Goal: Information Seeking & Learning: Check status

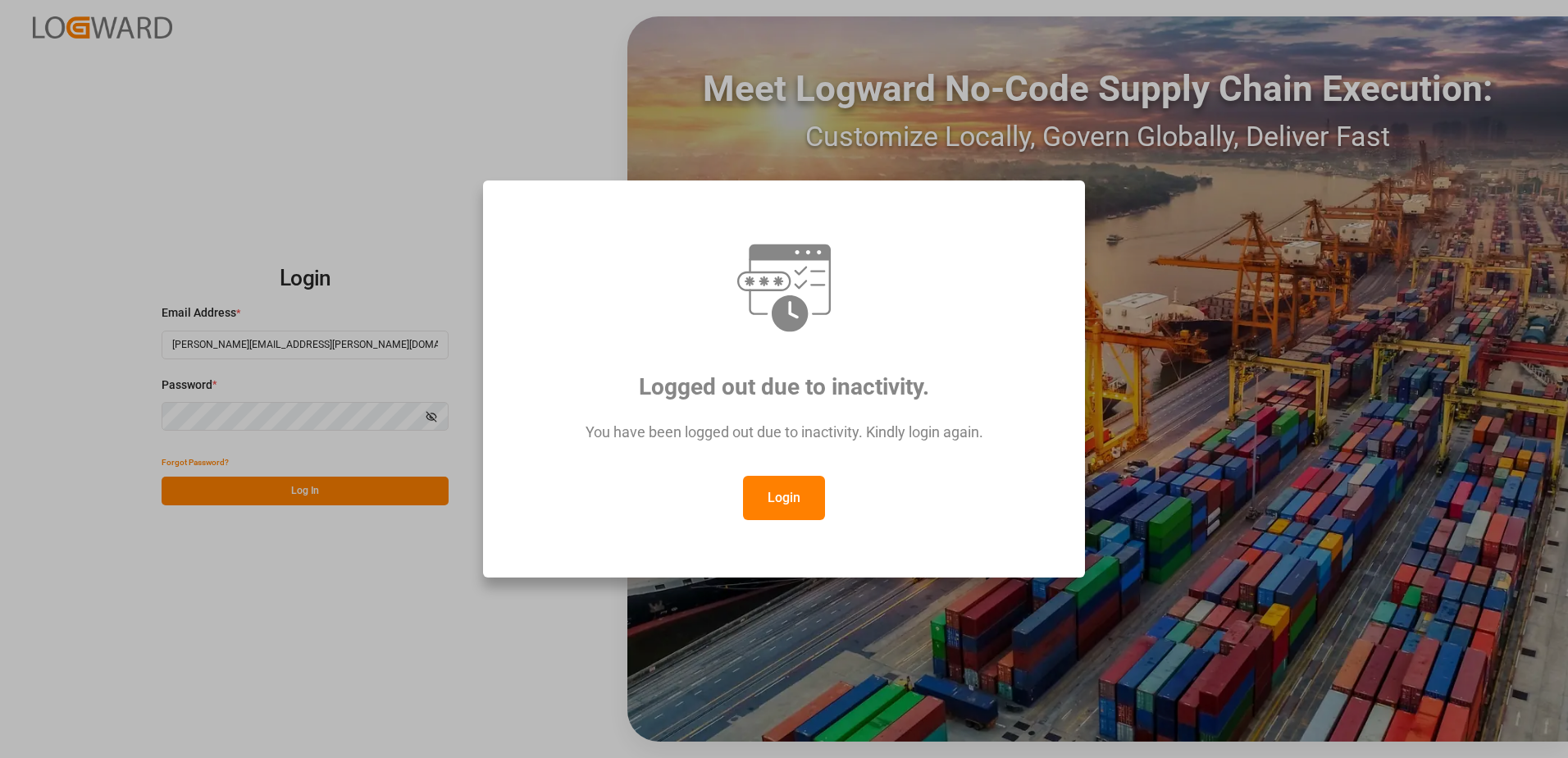
click at [784, 499] on button "Login" at bounding box center [784, 497] width 82 height 44
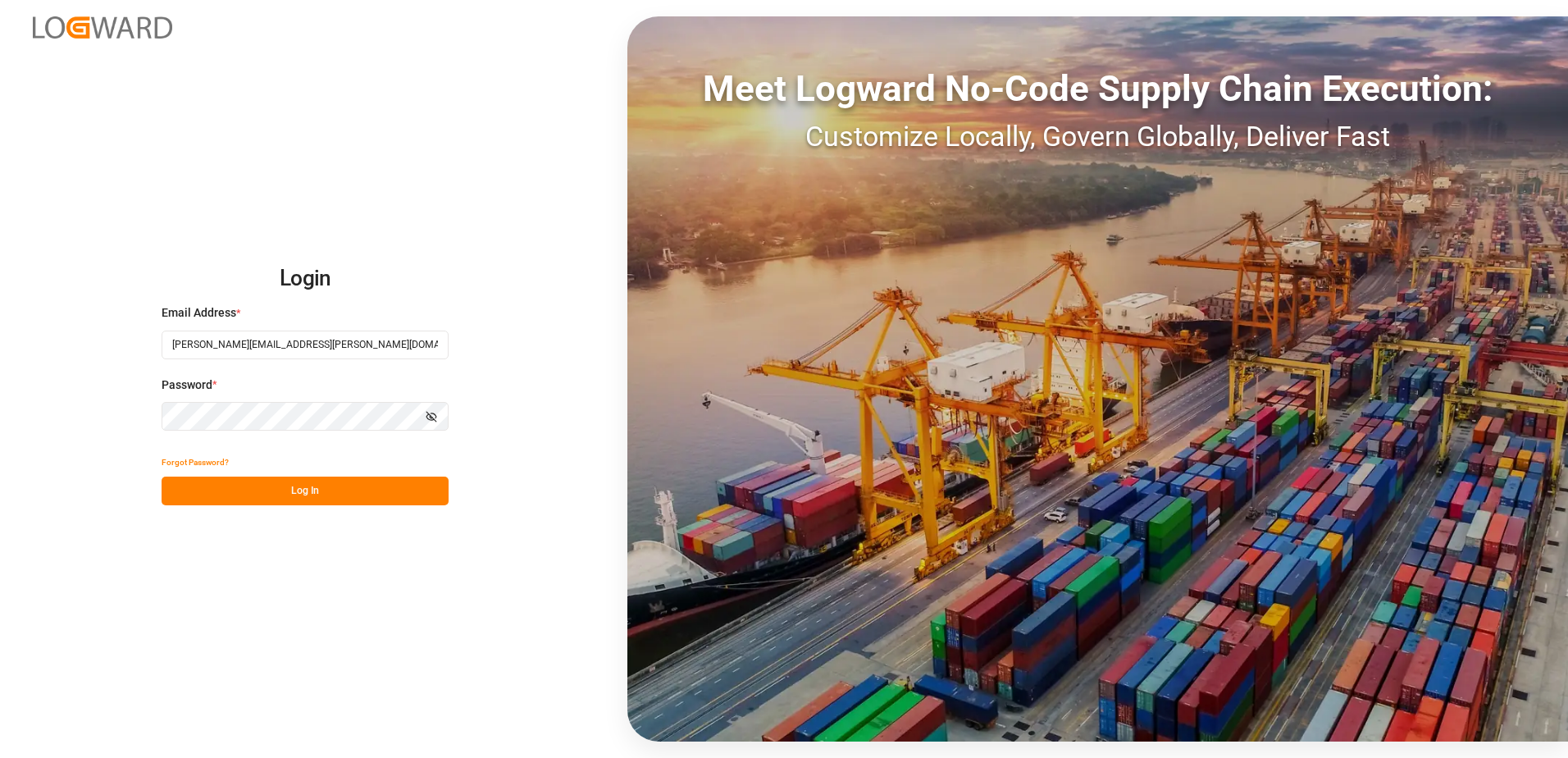
click at [390, 494] on button "Log In" at bounding box center [305, 490] width 288 height 29
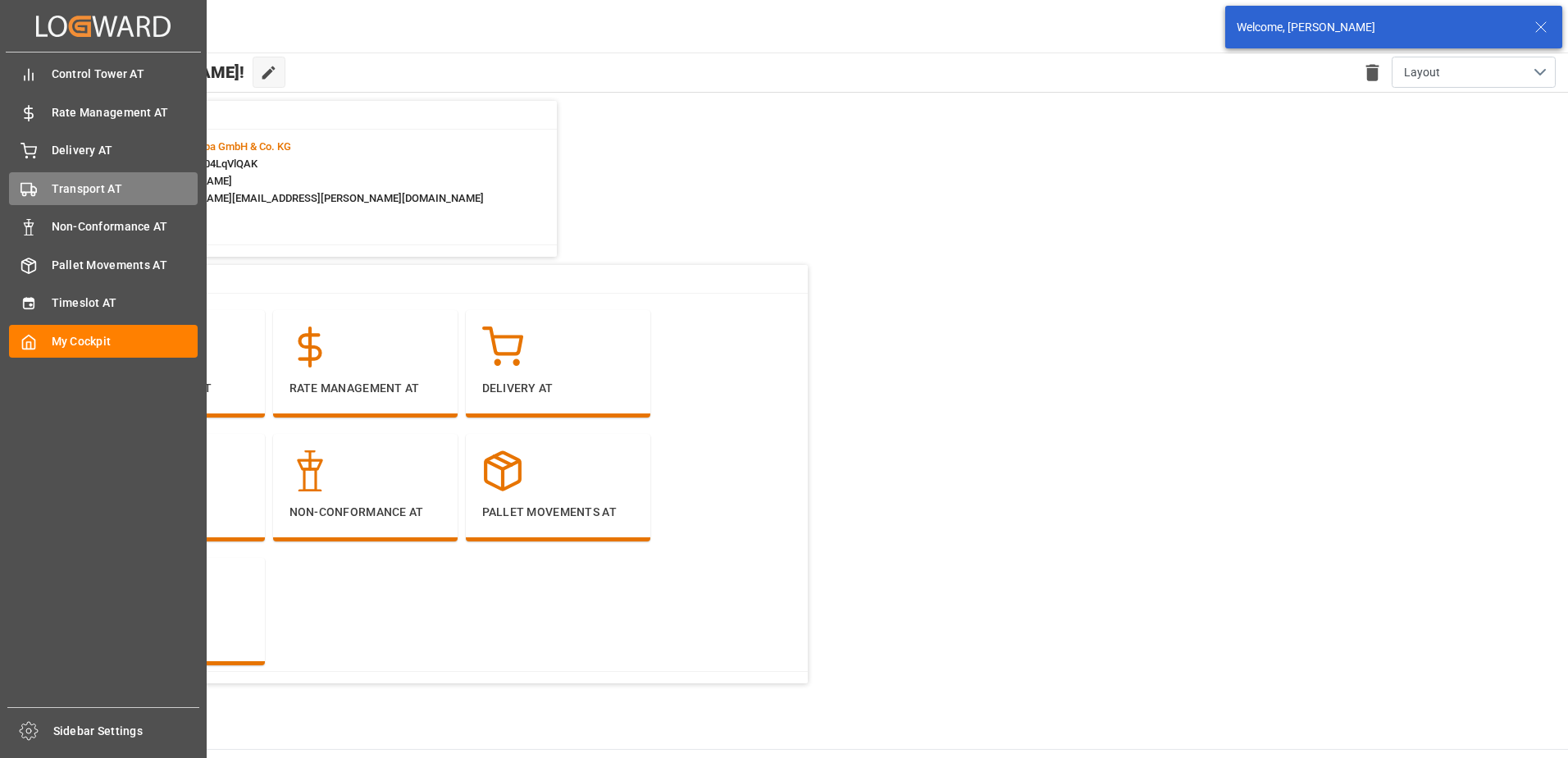
click at [40, 184] on div "Transport AT Transport AT" at bounding box center [103, 188] width 189 height 32
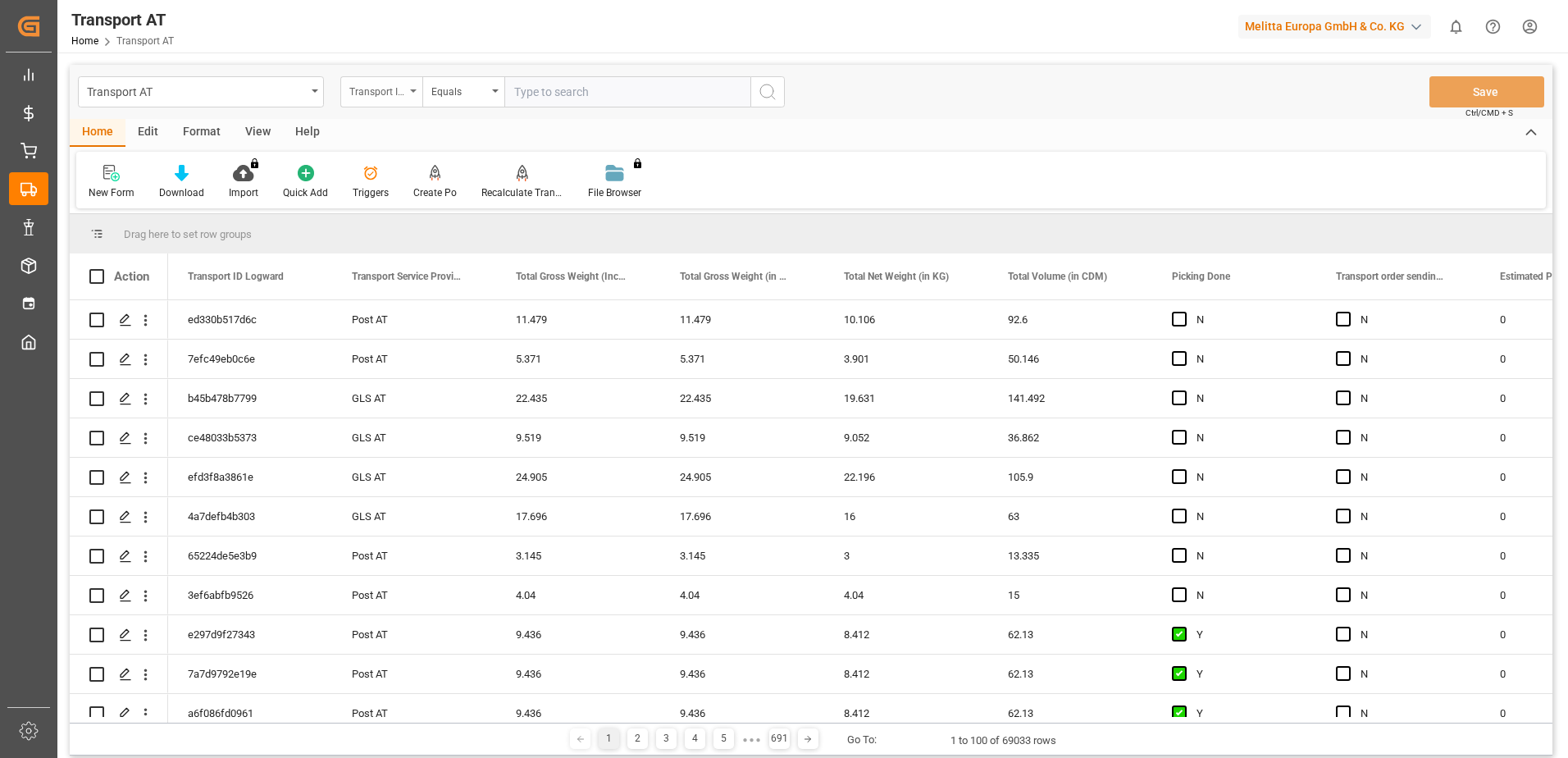
click at [412, 93] on div "Transport ID Logward" at bounding box center [381, 92] width 82 height 32
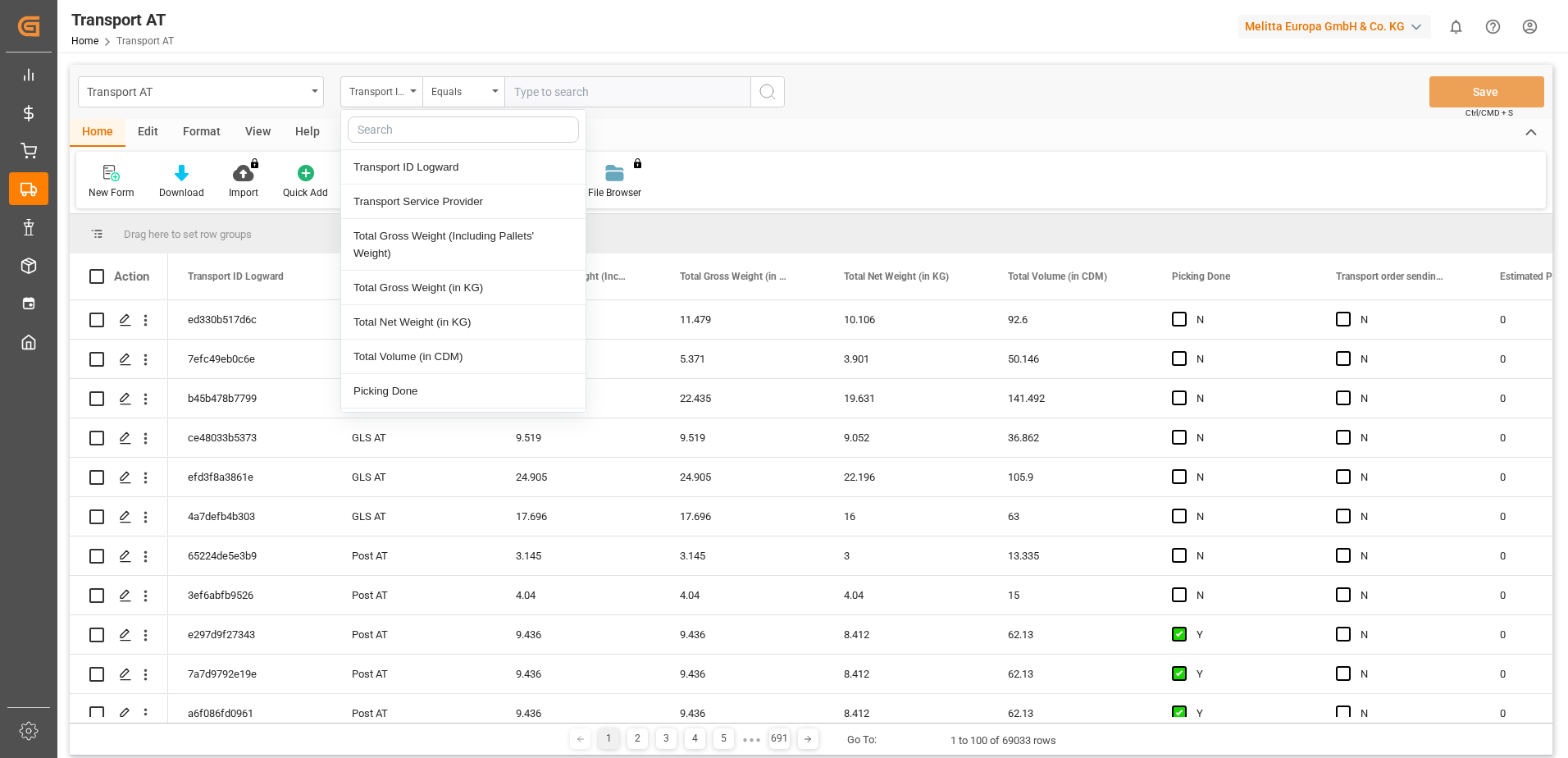
click at [904, 106] on div "Transport AT Transport ID Logward Transport ID Logward Transport Service Provid…" at bounding box center [812, 92] width 1483 height 54
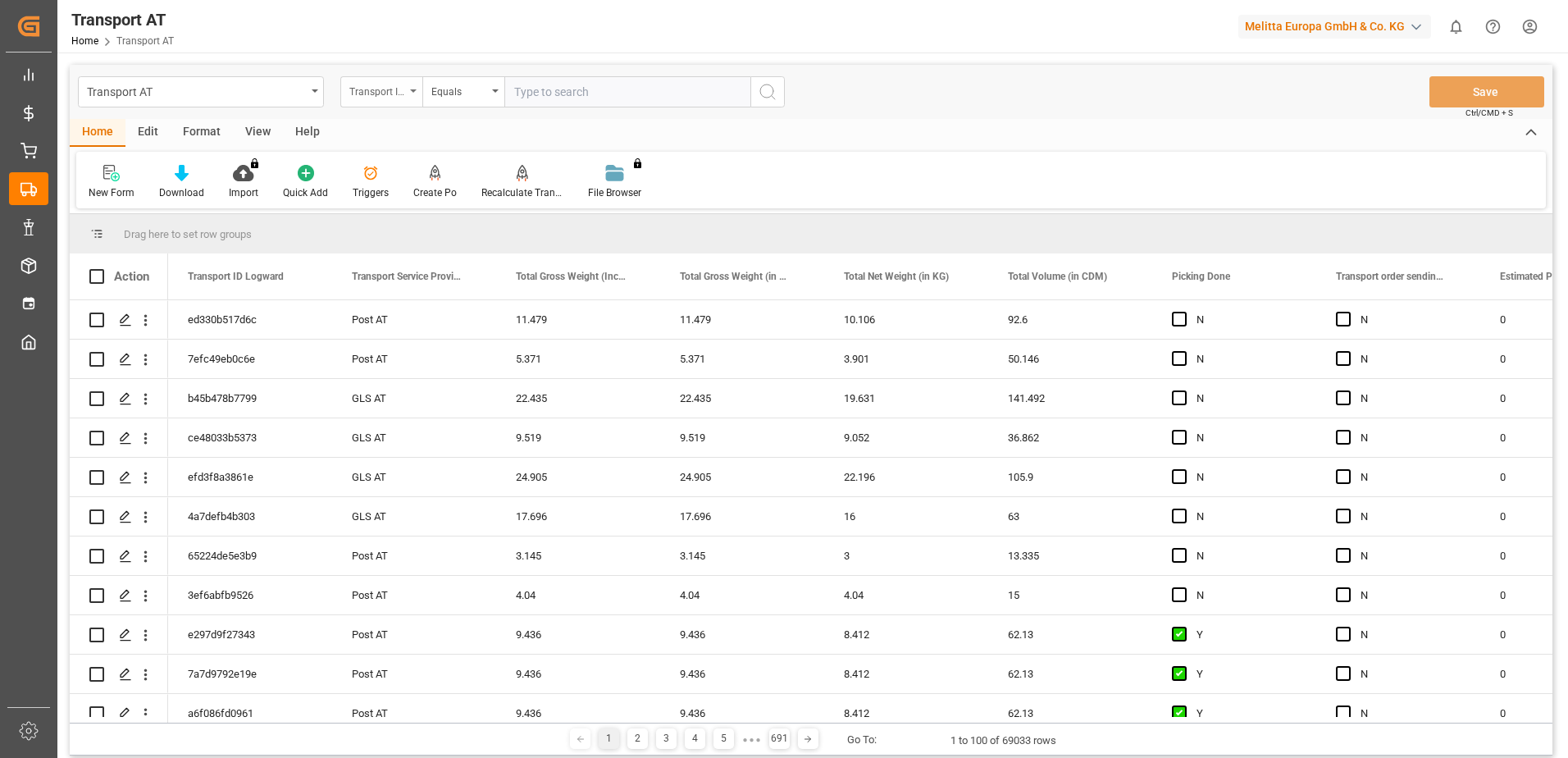
click at [403, 90] on div "Transport ID Logward" at bounding box center [377, 90] width 56 height 19
type input "do"
click at [431, 161] on div "Picking Done" at bounding box center [463, 166] width 244 height 34
click at [586, 80] on input "text" at bounding box center [627, 92] width 246 height 32
type input "Y"
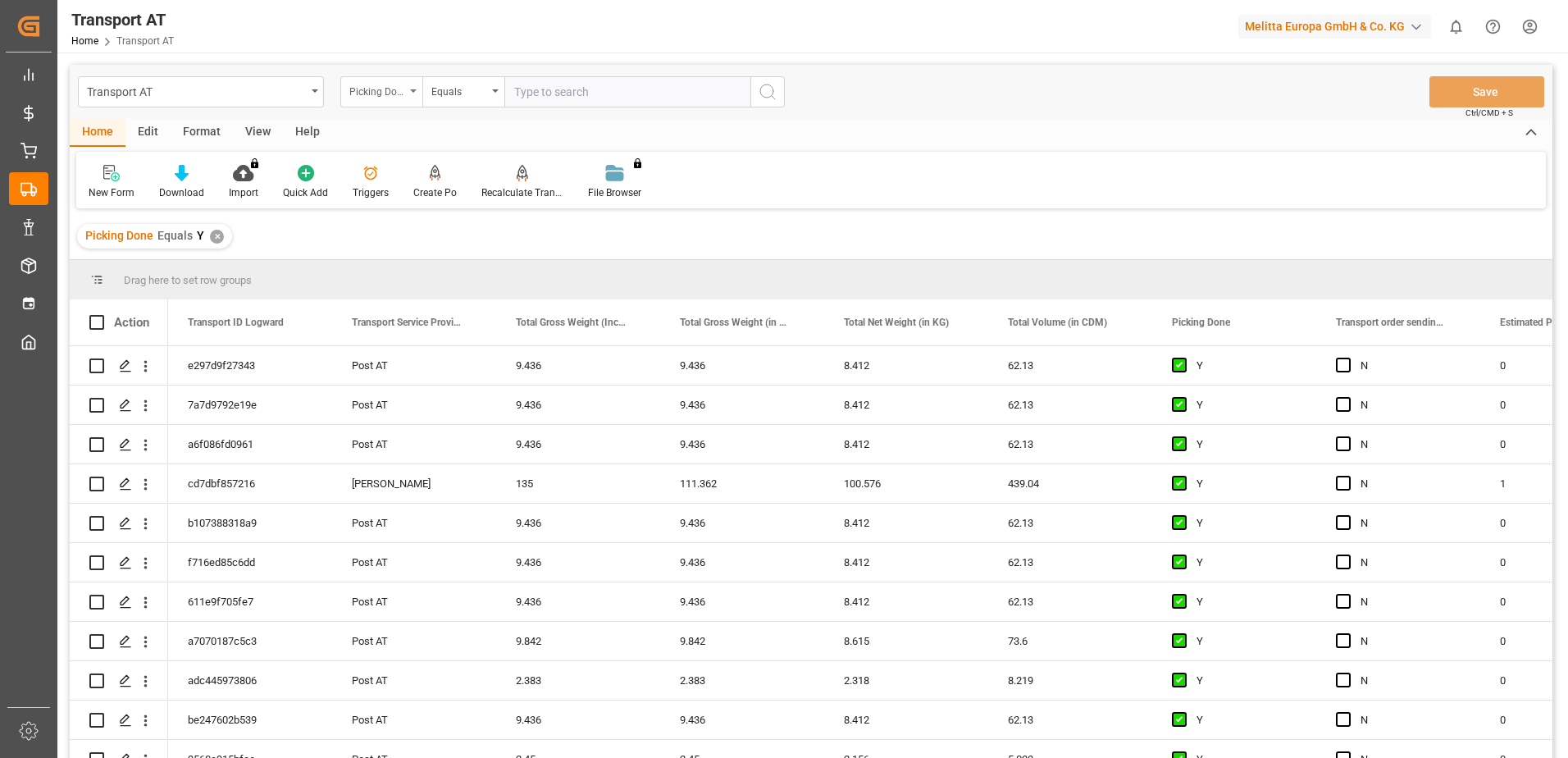
click at [390, 92] on div "Picking Done" at bounding box center [377, 90] width 56 height 19
type input "manu"
click at [439, 159] on div "Transport order sending (manual)" at bounding box center [463, 166] width 244 height 34
click at [574, 104] on input "text" at bounding box center [627, 92] width 246 height 32
type input "N"
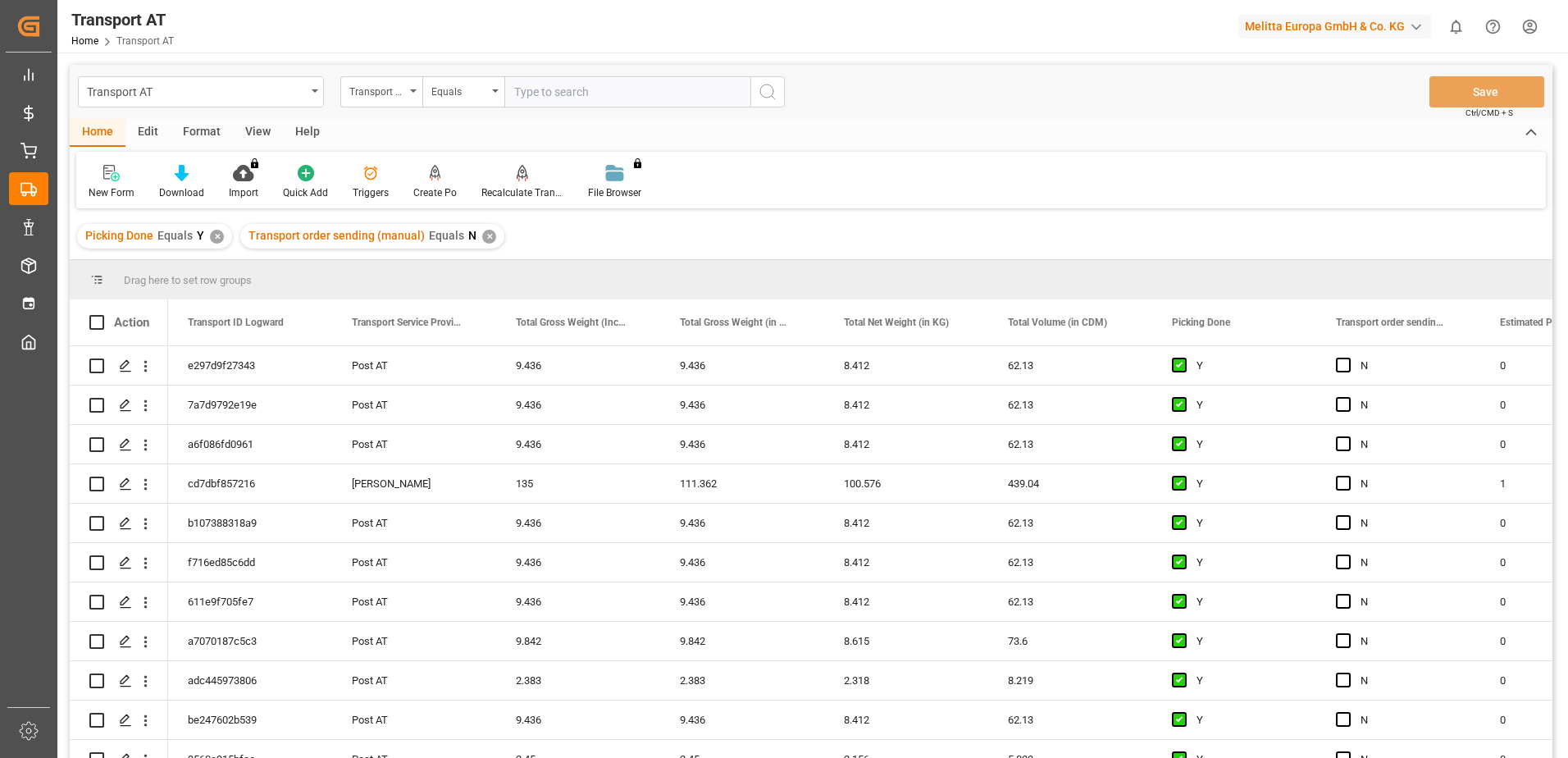
click at [255, 135] on div "View" at bounding box center [258, 133] width 50 height 28
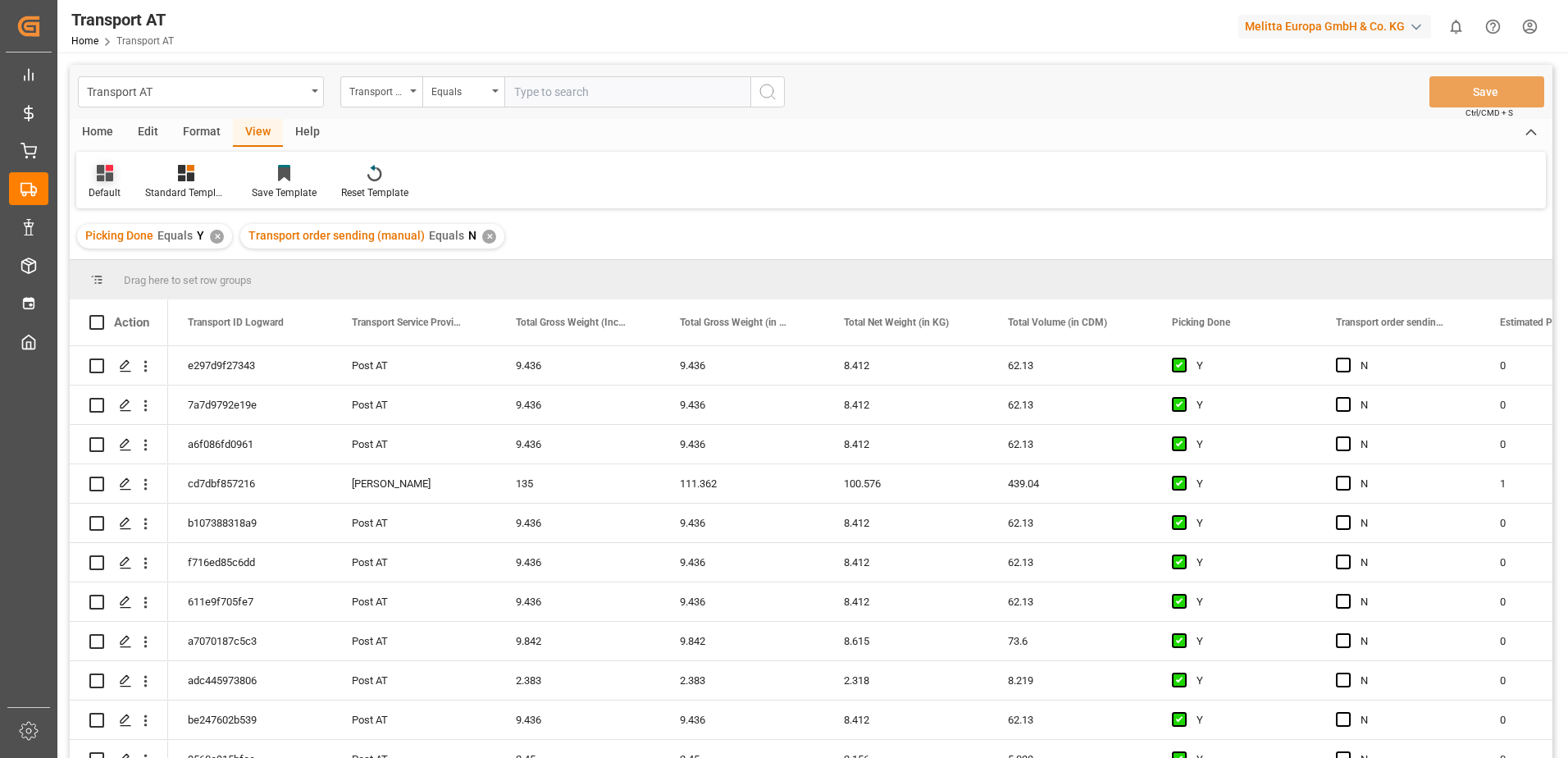
click at [115, 176] on div at bounding box center [104, 172] width 32 height 17
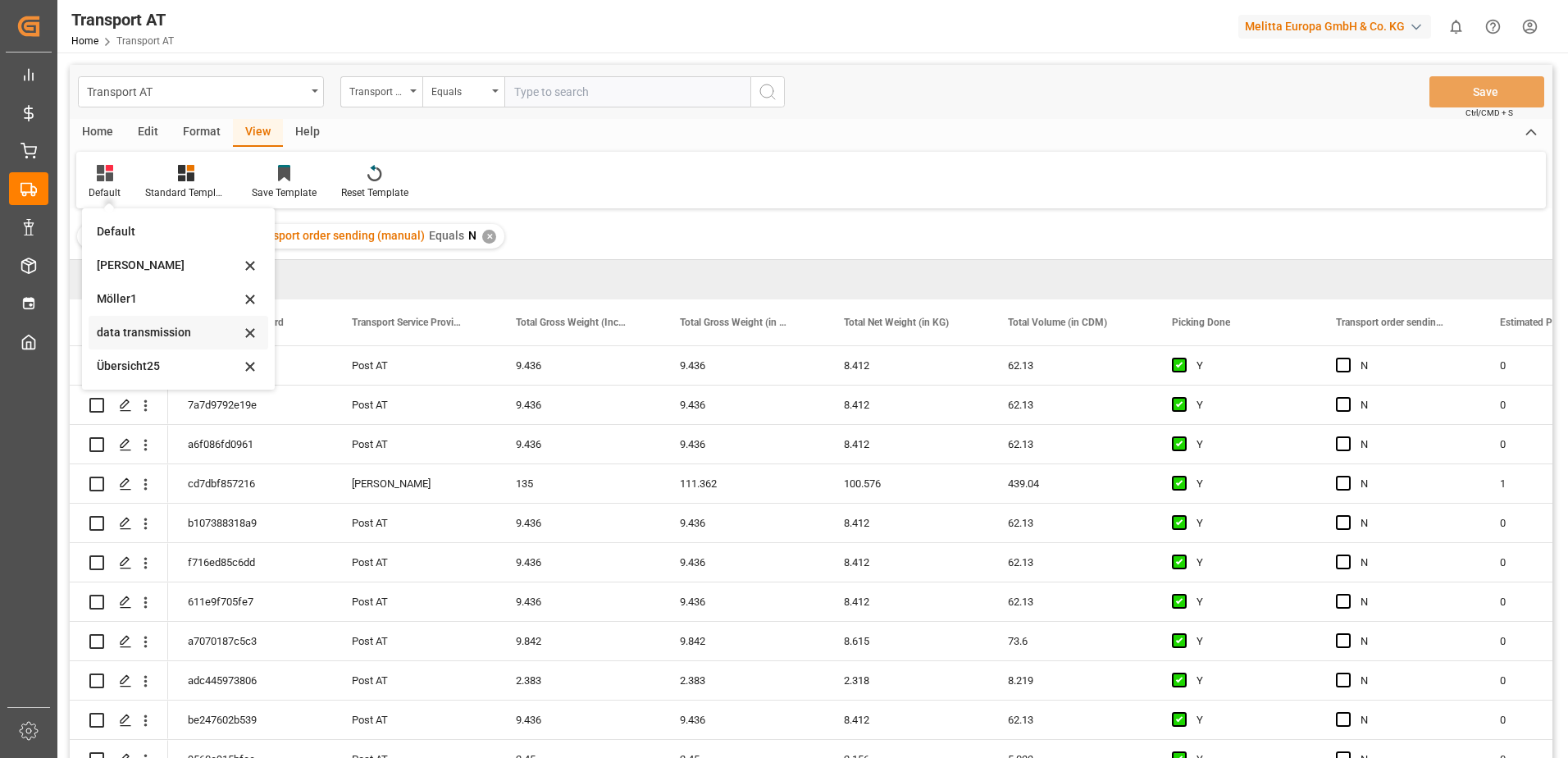
click at [134, 334] on div "data transmission" at bounding box center [168, 332] width 144 height 17
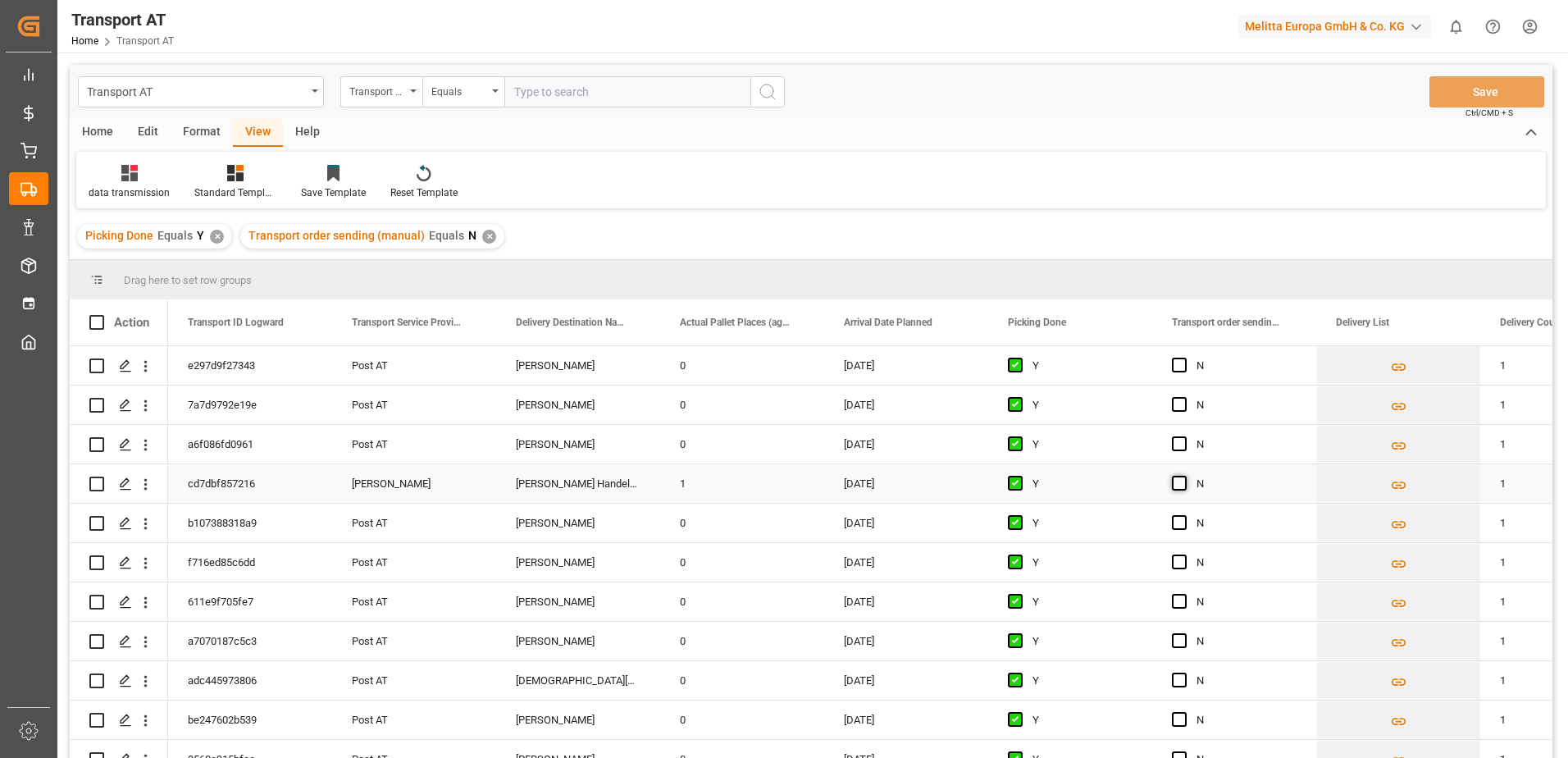
click at [1176, 482] on span "Press SPACE to select this row." at bounding box center [1179, 482] width 15 height 15
click at [1185, 475] on input "Press SPACE to select this row." at bounding box center [1185, 475] width 0 height 0
click at [1444, 96] on button "Save" at bounding box center [1487, 92] width 115 height 32
click at [406, 91] on div "Transport order sending (manual)" at bounding box center [381, 92] width 82 height 32
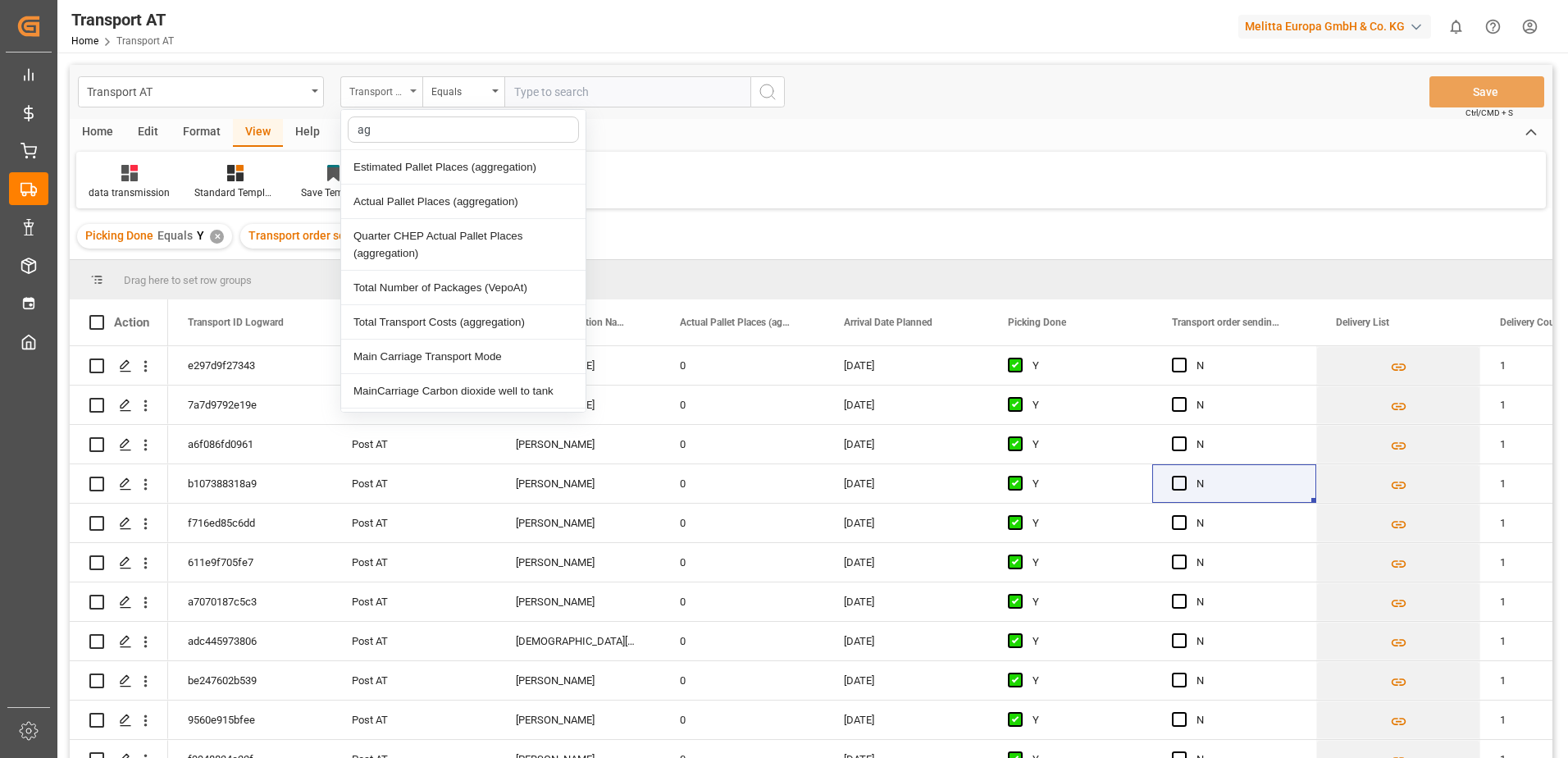
type input "agg"
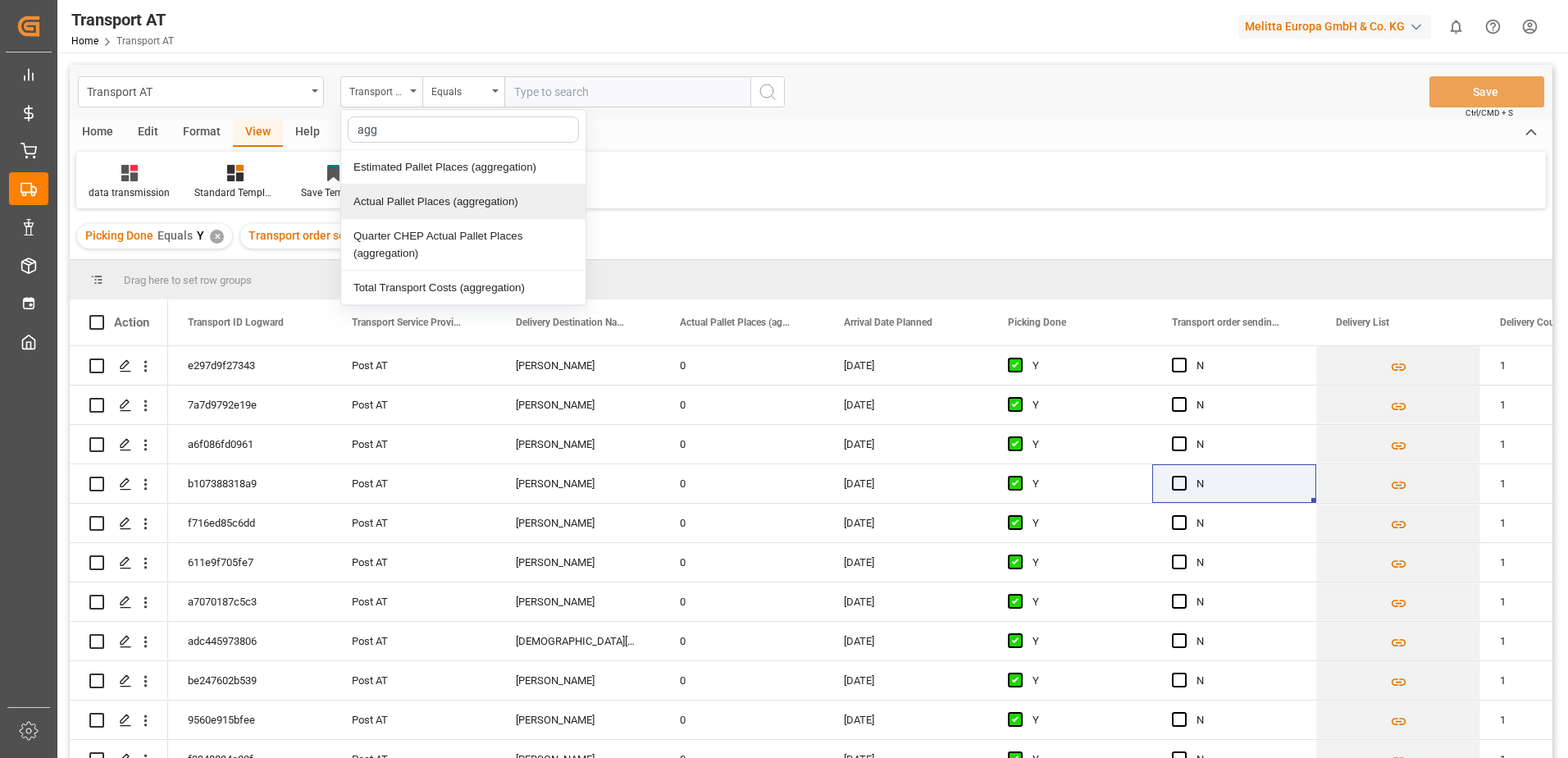
click at [419, 202] on div "Actual Pallet Places (aggregation)" at bounding box center [463, 201] width 244 height 34
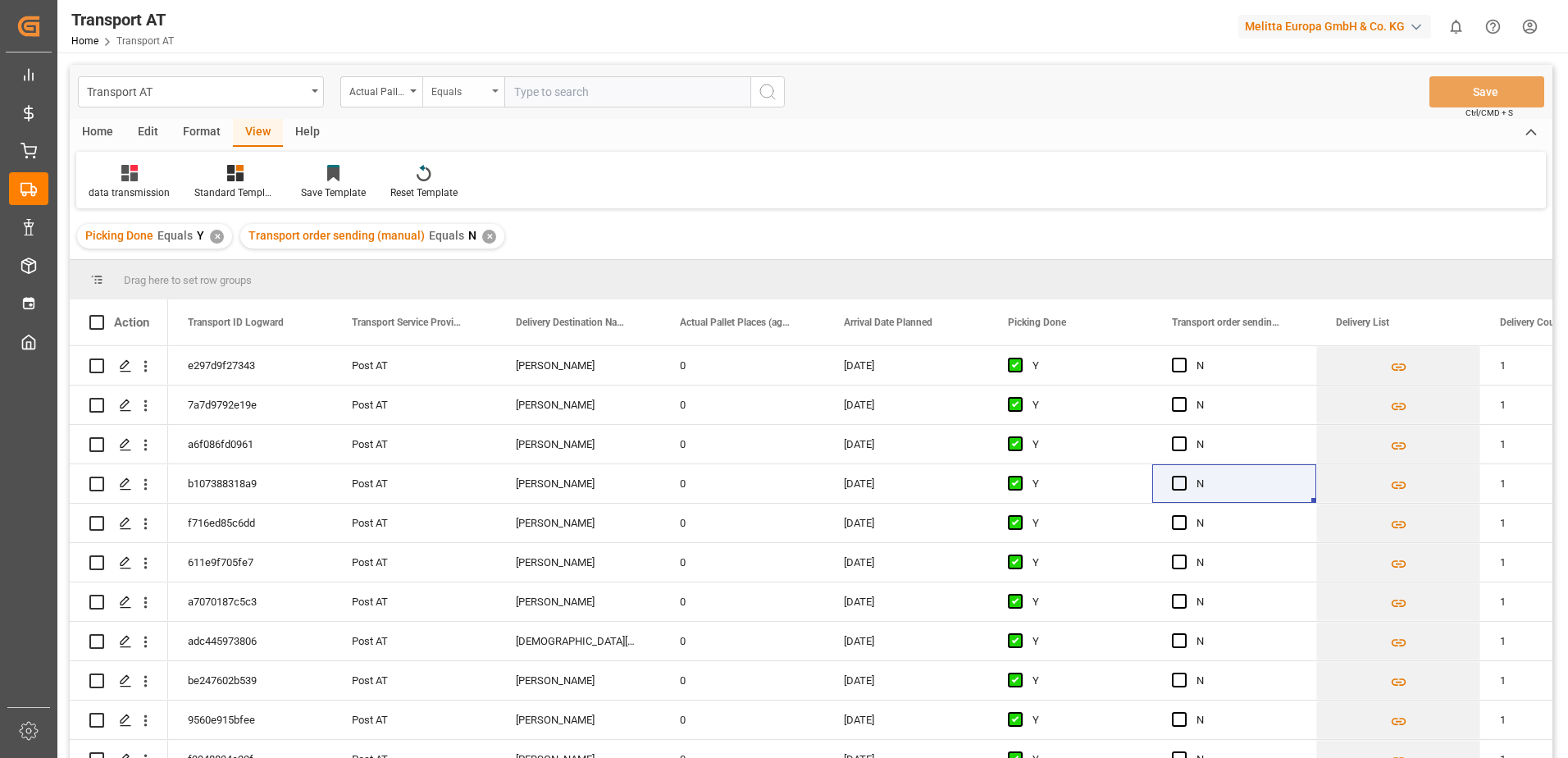
click at [488, 100] on div "Equals" at bounding box center [463, 92] width 82 height 32
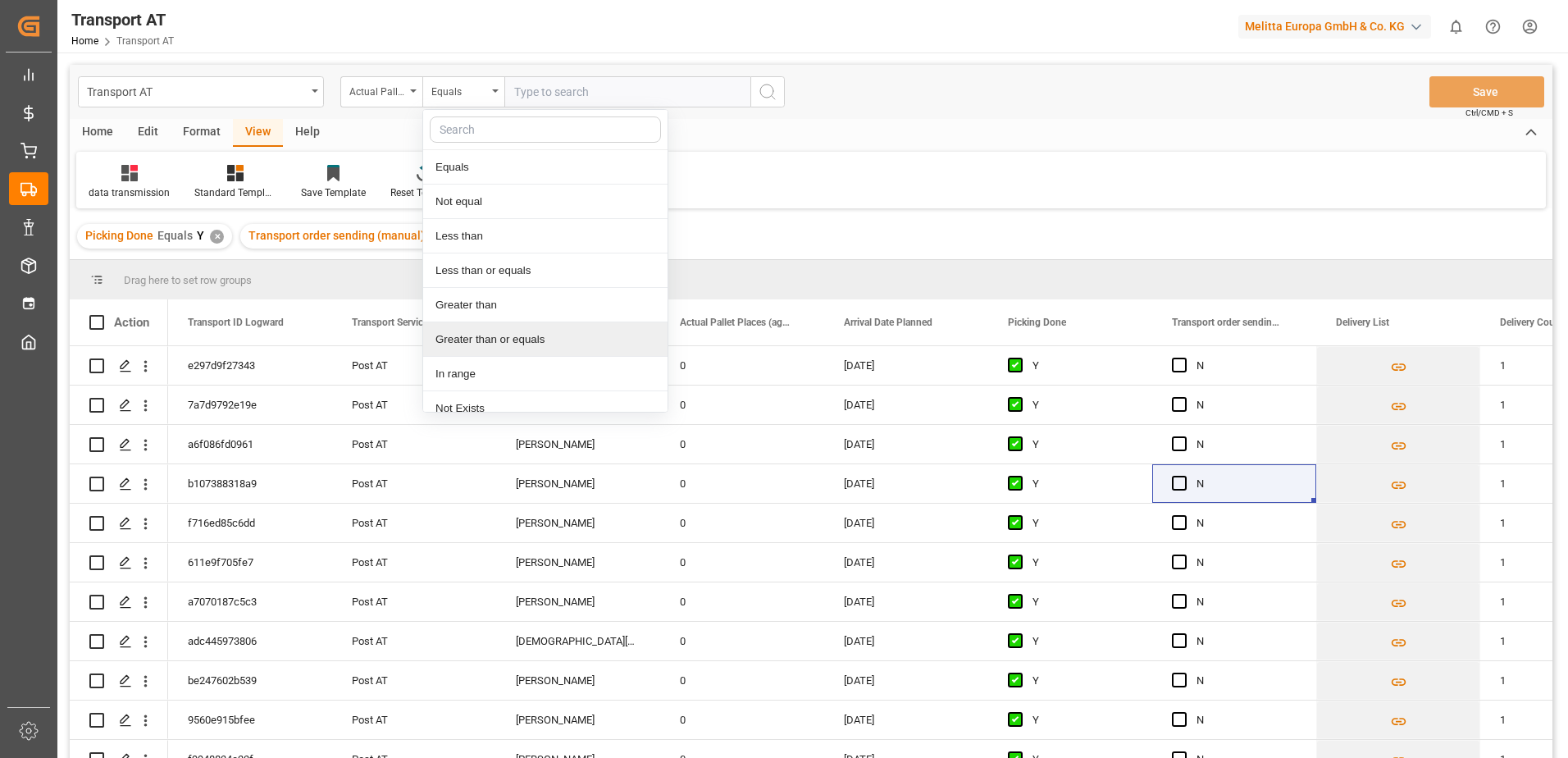
click at [474, 338] on div "Greater than or equals" at bounding box center [546, 339] width 244 height 34
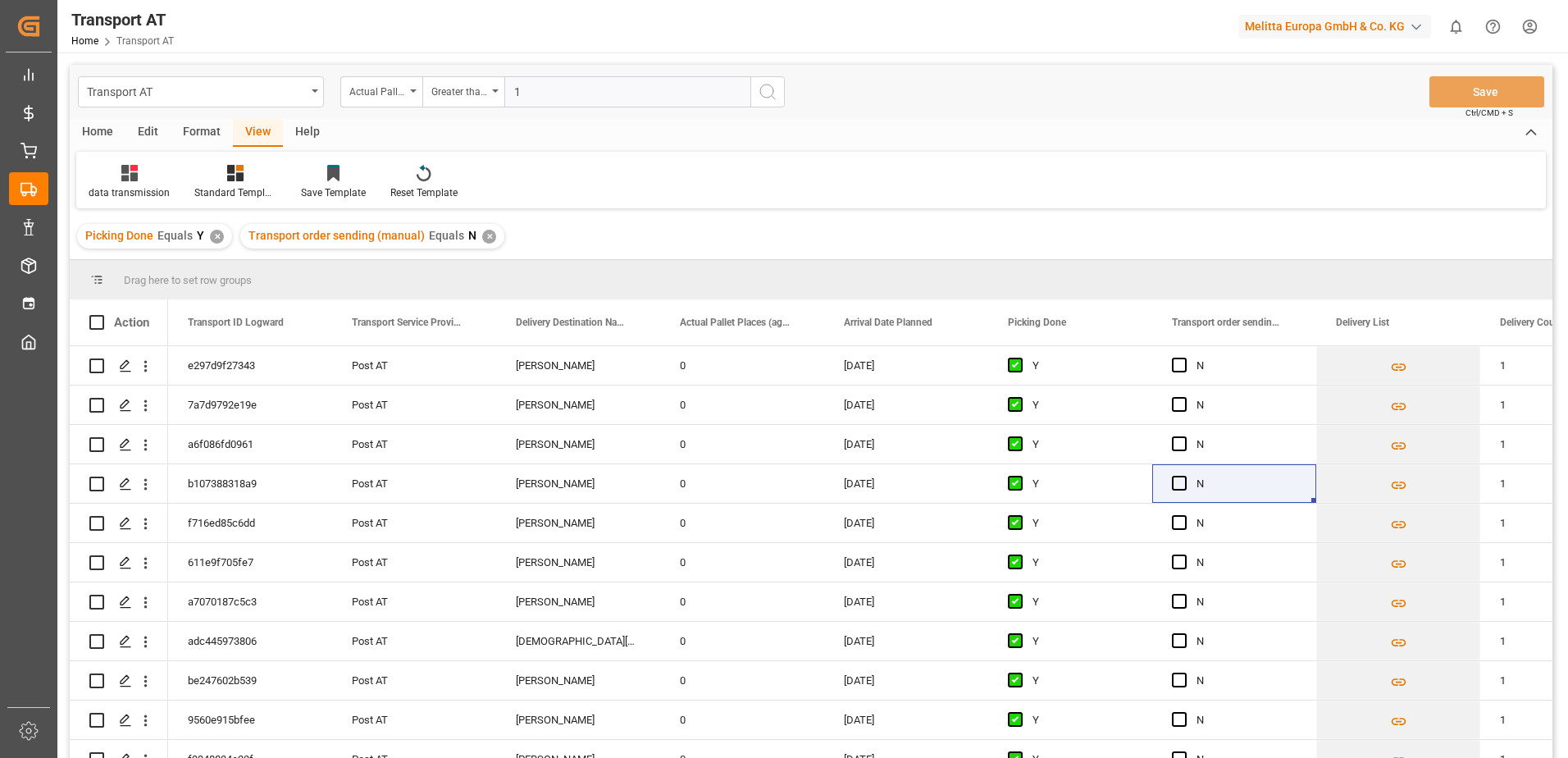
type input "1"
click at [768, 94] on icon "search button" at bounding box center [768, 92] width 20 height 20
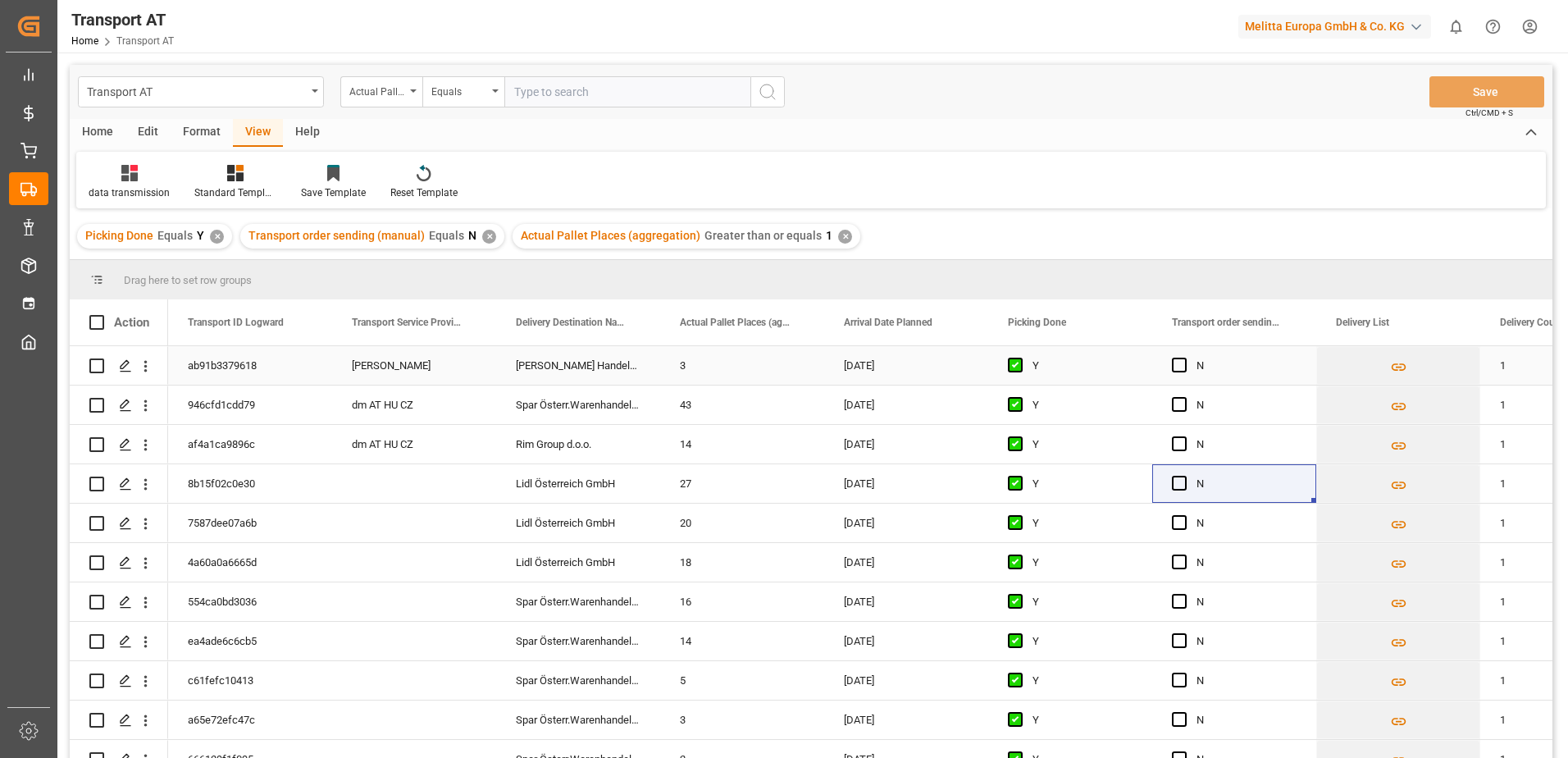
click at [1167, 364] on div "N" at bounding box center [1234, 364] width 164 height 38
click at [1181, 369] on span "Press SPACE to select this row." at bounding box center [1179, 364] width 15 height 15
click at [1185, 357] on input "Press SPACE to select this row." at bounding box center [1185, 357] width 0 height 0
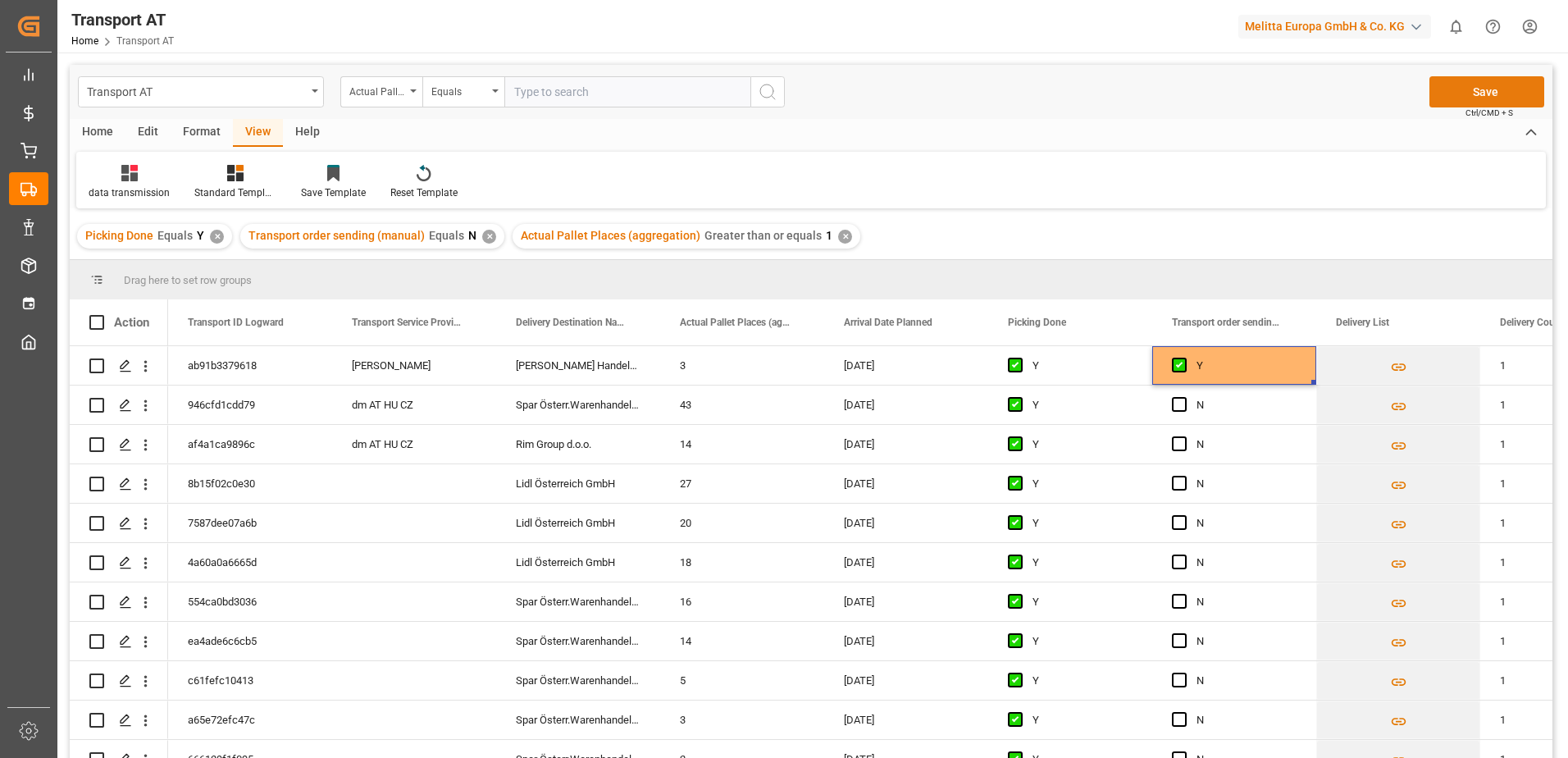
click at [1522, 94] on button "Save" at bounding box center [1487, 92] width 115 height 32
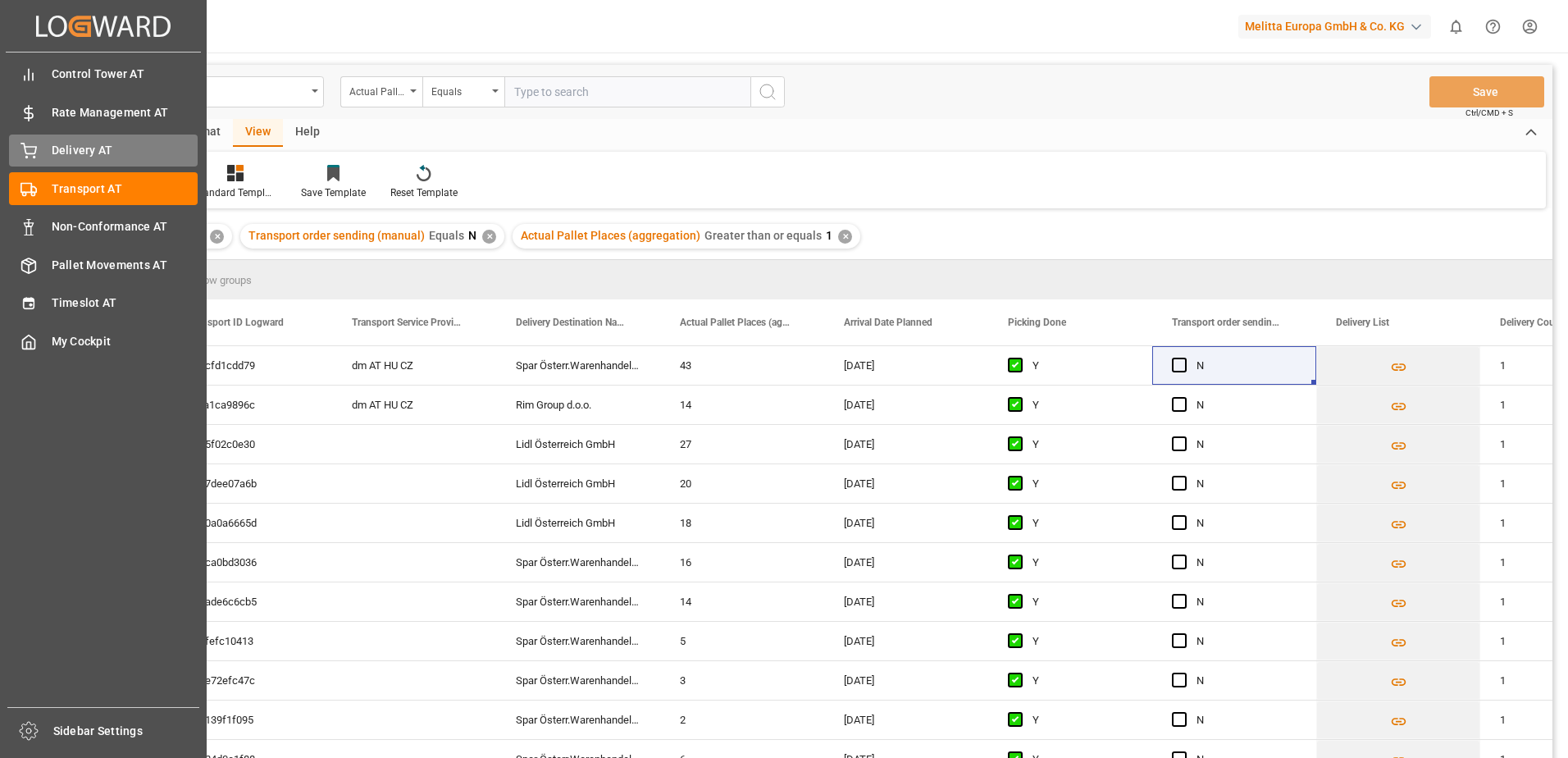
click at [39, 152] on div "Delivery AT Delivery AT" at bounding box center [103, 151] width 189 height 32
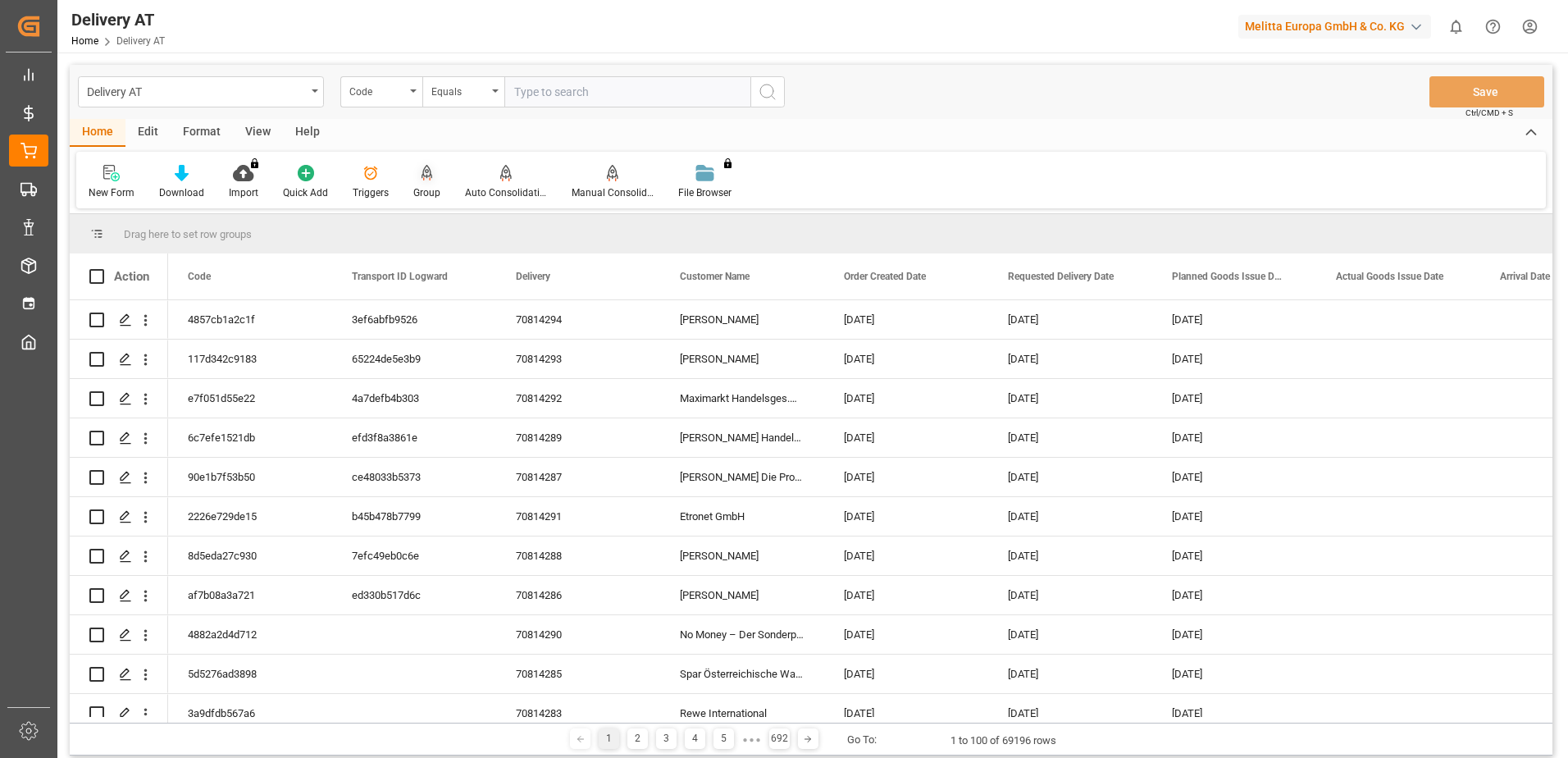
click at [414, 169] on div at bounding box center [426, 172] width 27 height 17
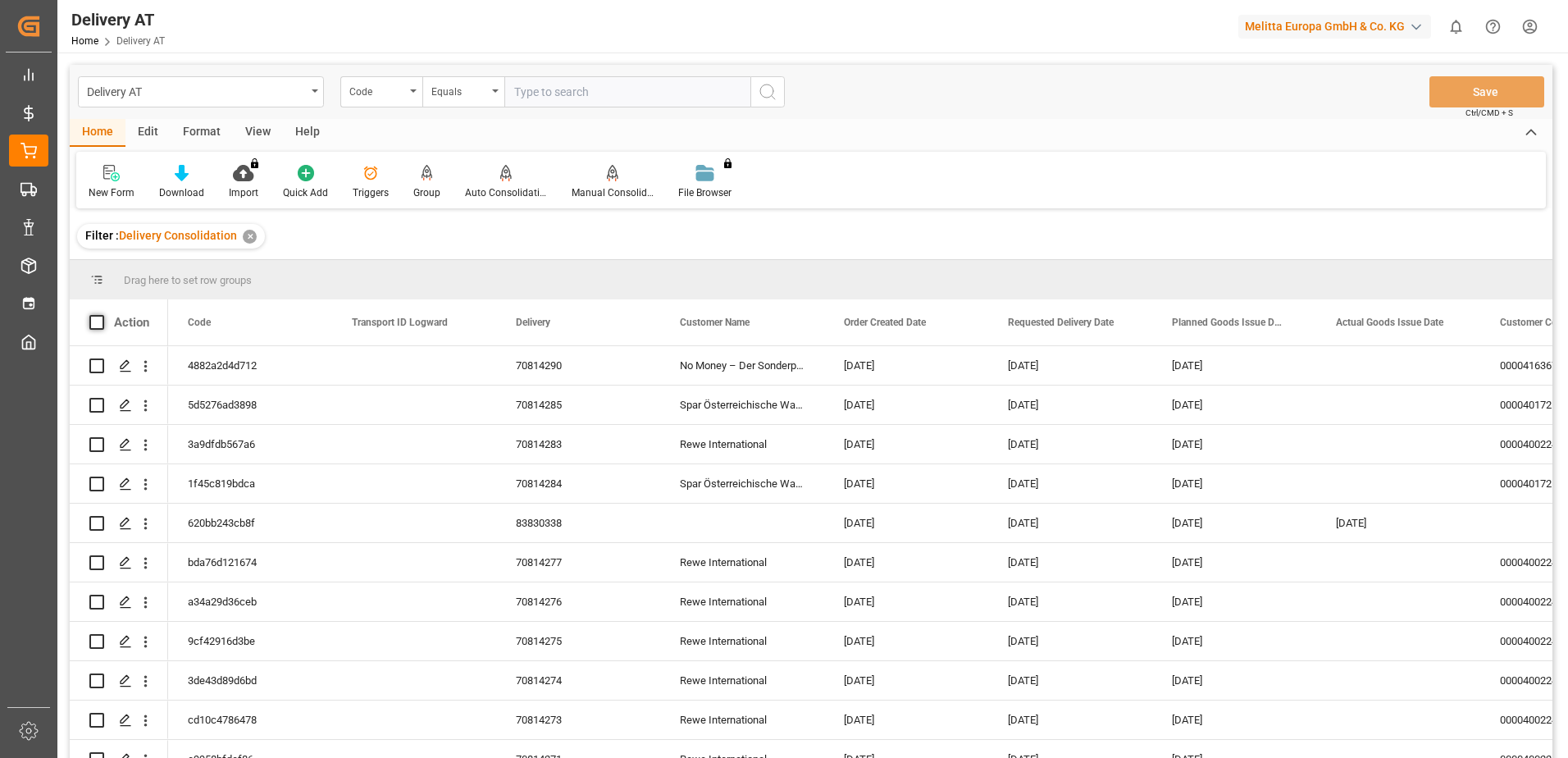
click at [96, 319] on span at bounding box center [97, 322] width 15 height 15
click at [101, 315] on input "checkbox" at bounding box center [101, 315] width 0 height 0
checkbox input "true"
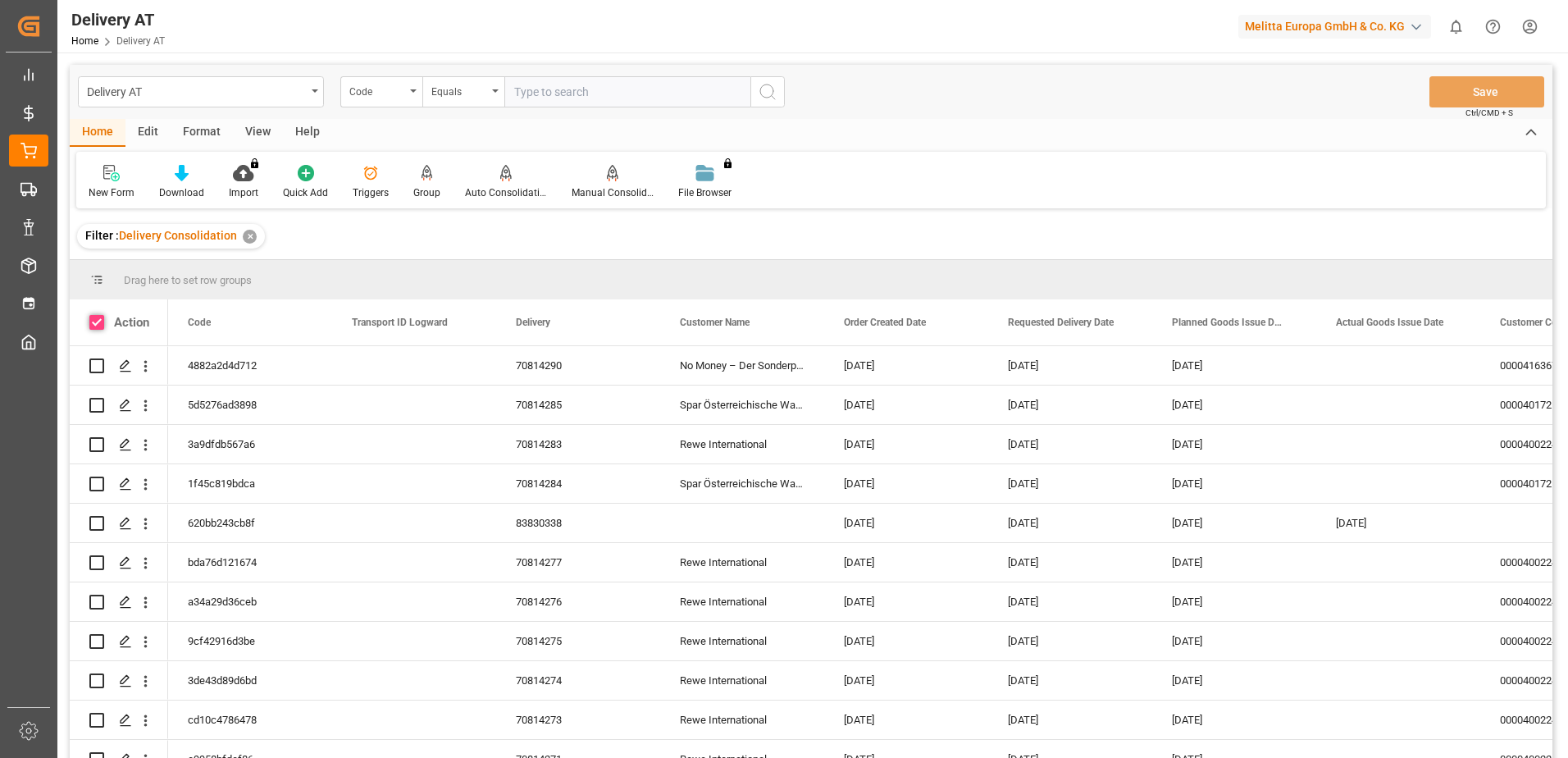
checkbox input "true"
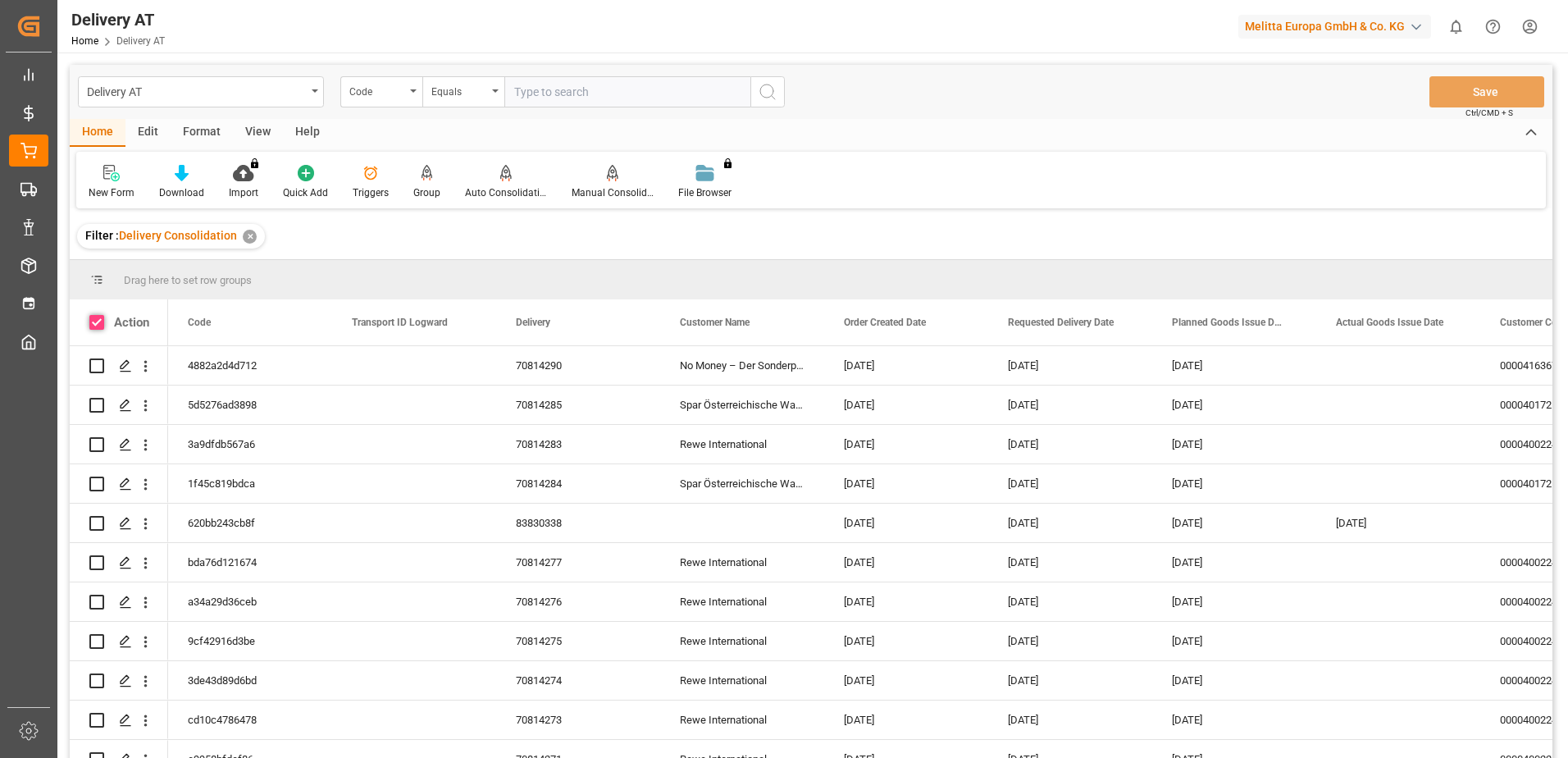
checkbox input "true"
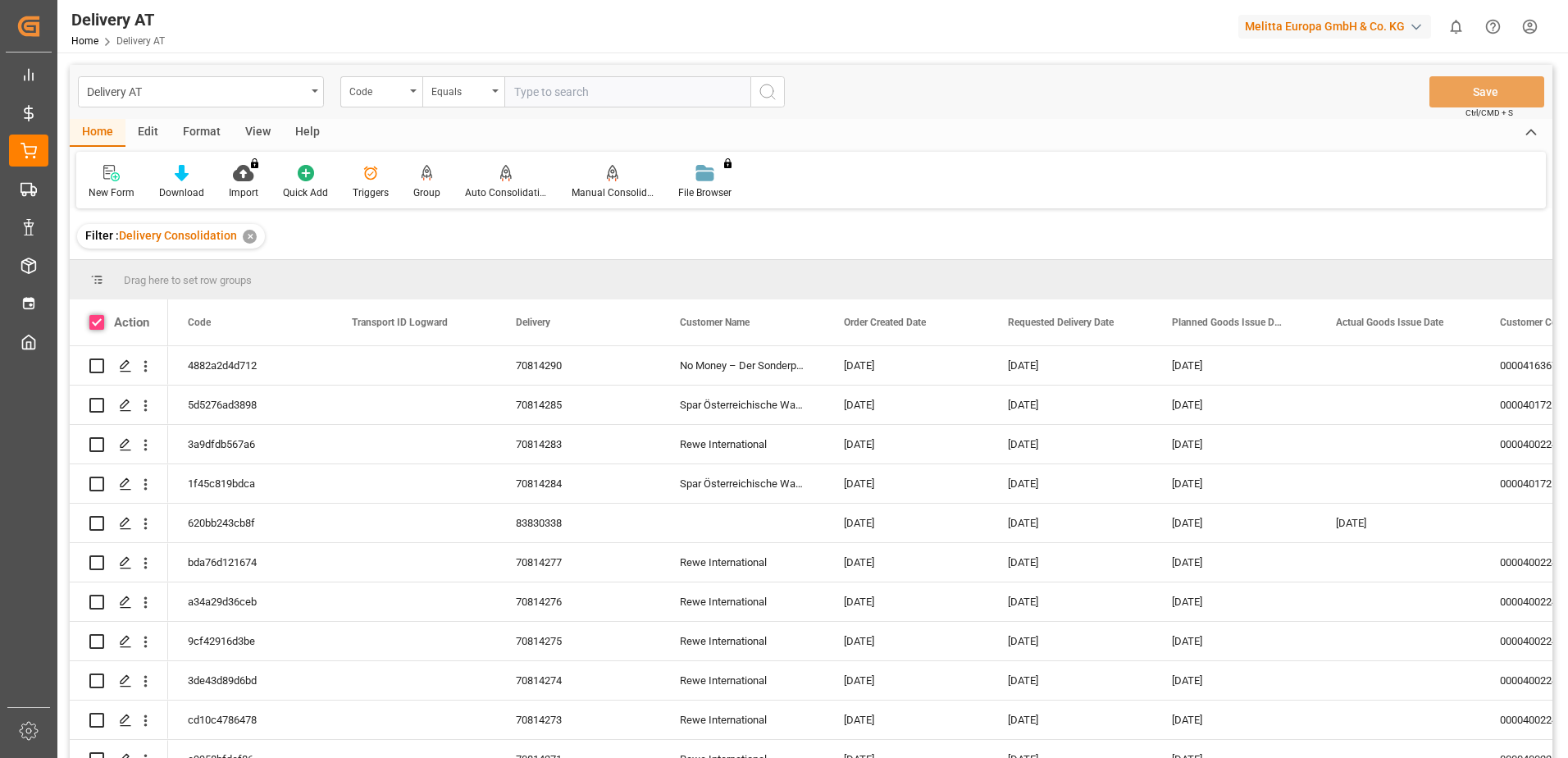
checkbox input "true"
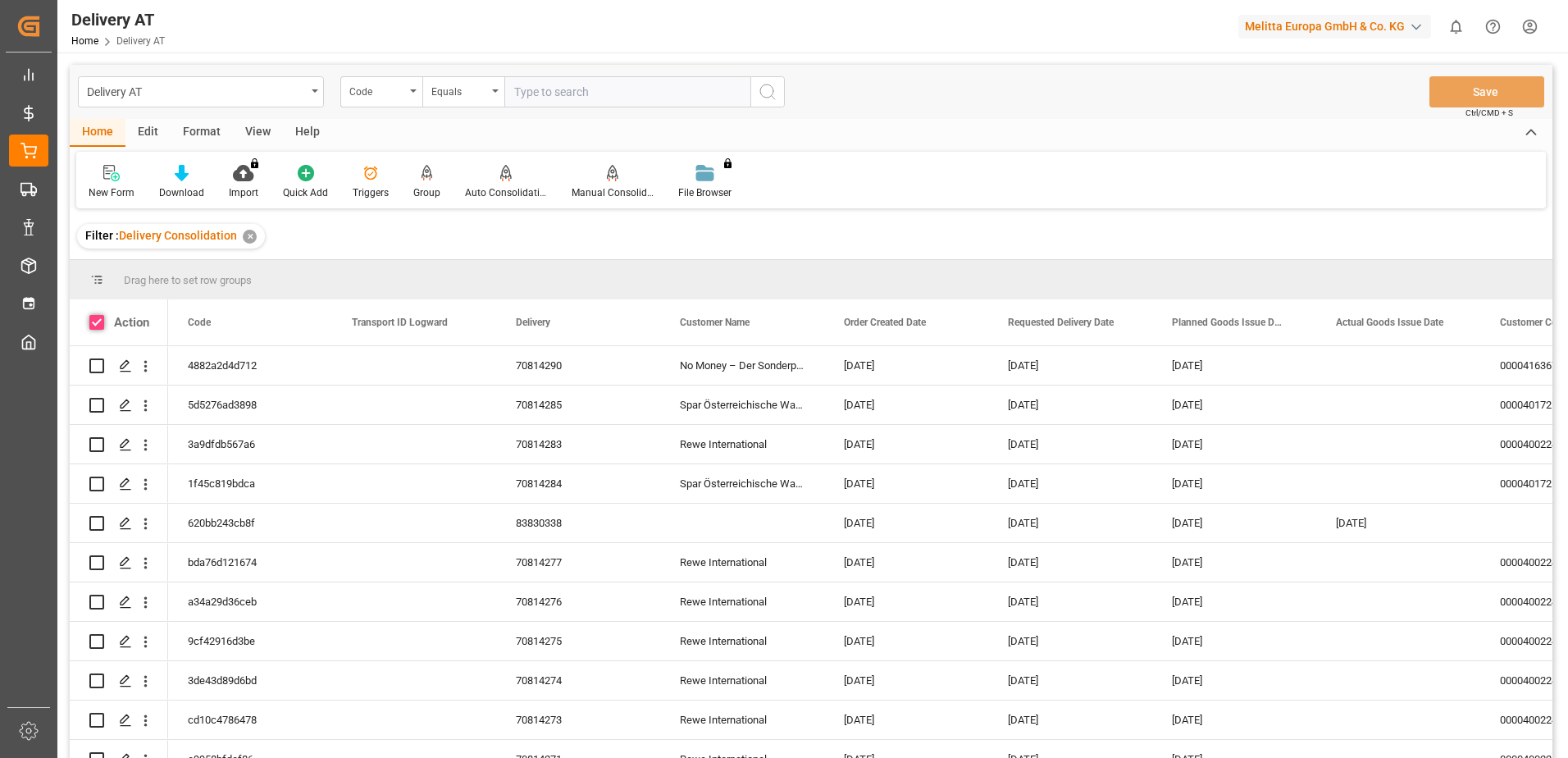
checkbox input "true"
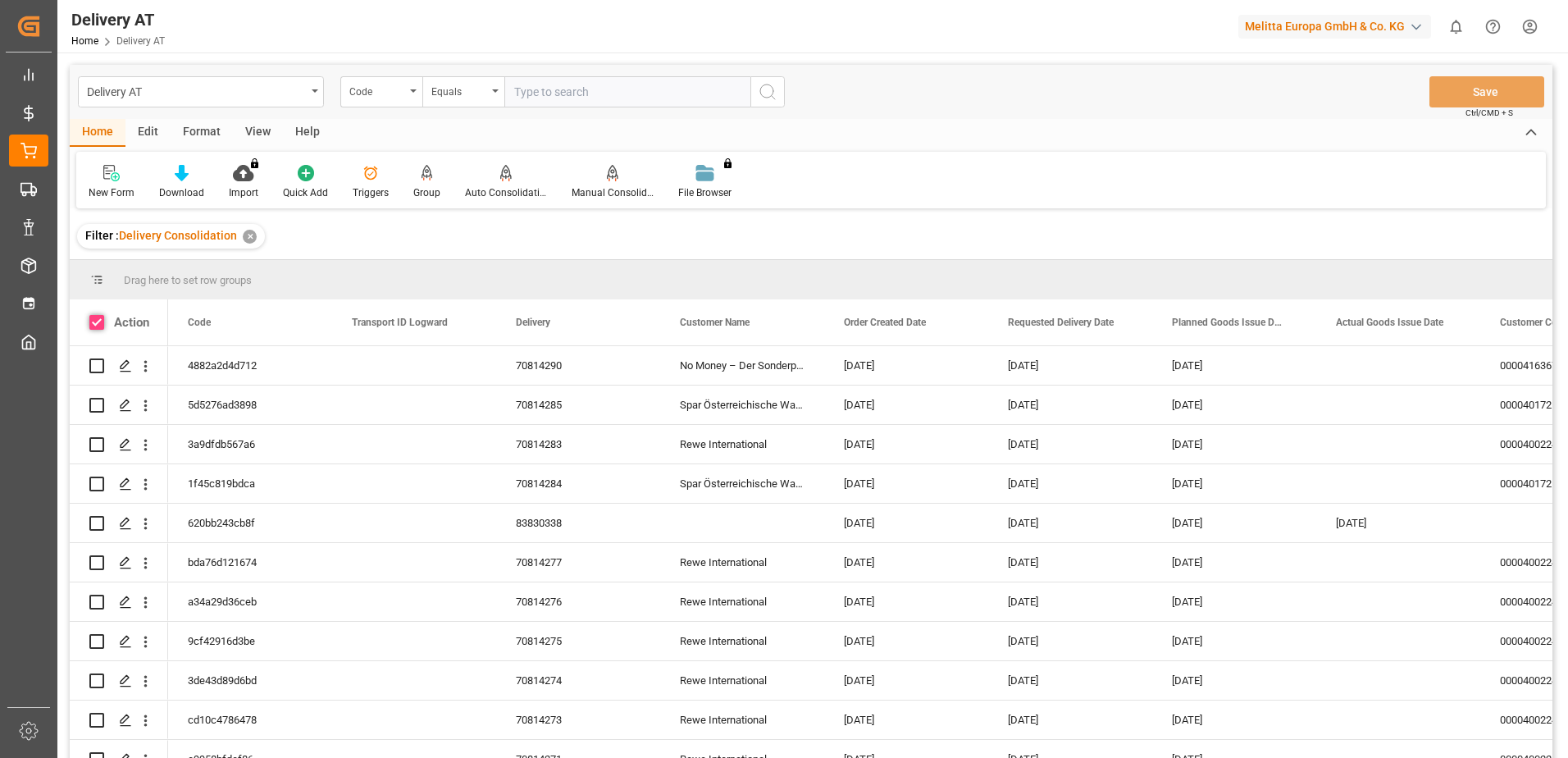
checkbox input "true"
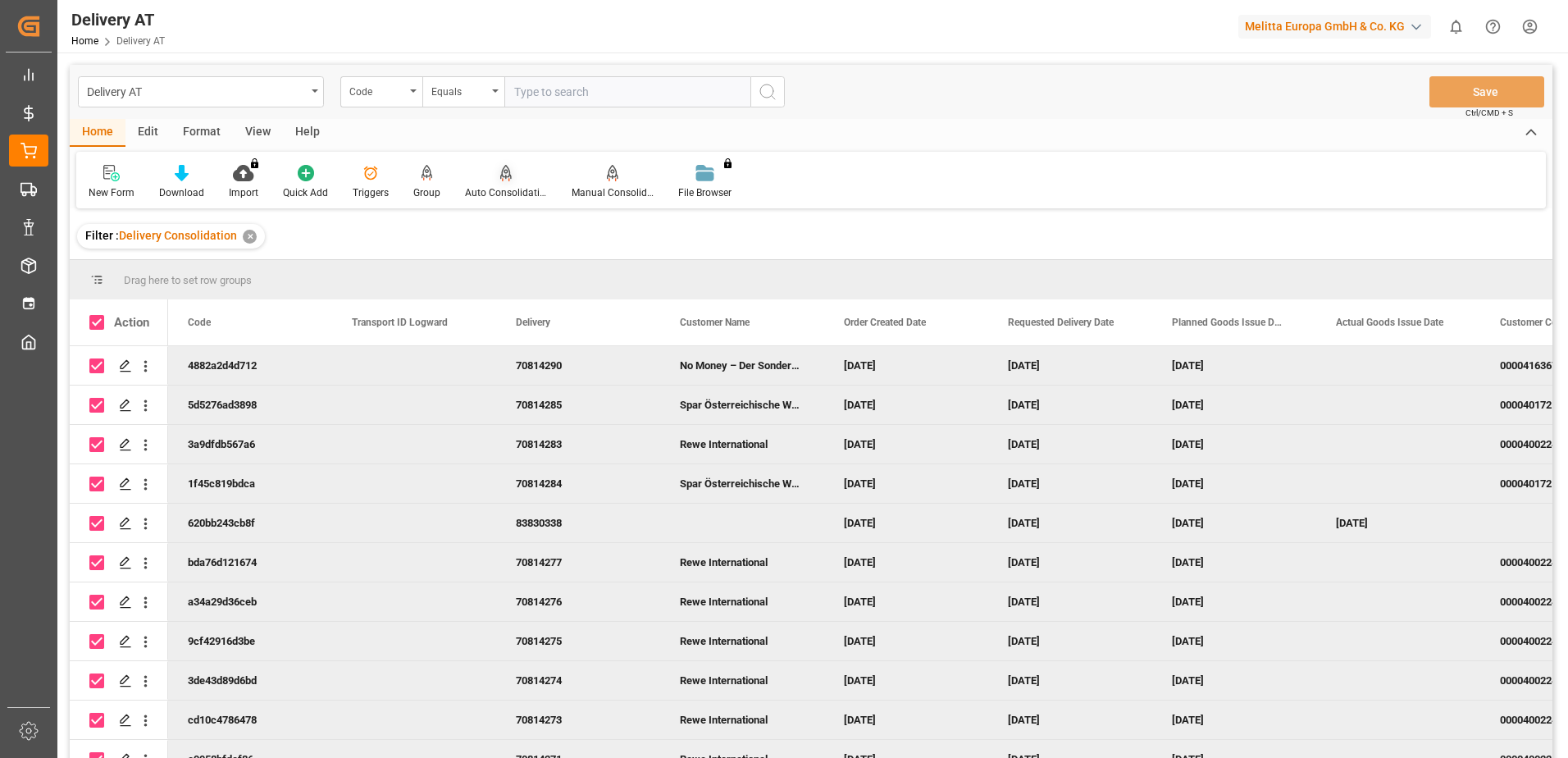
click at [506, 180] on icon at bounding box center [505, 180] width 7 height 3
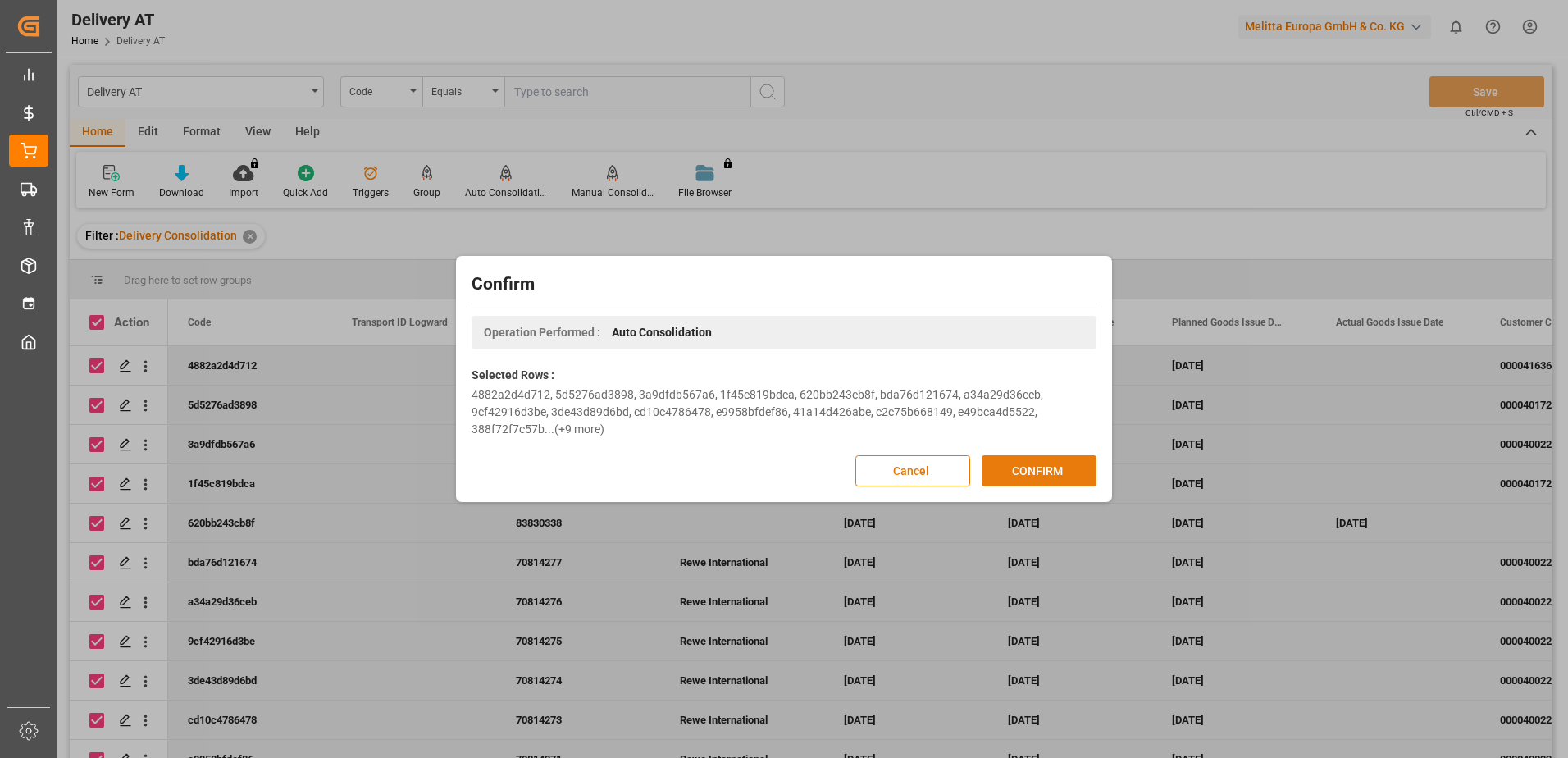
click at [1049, 468] on button "CONFIRM" at bounding box center [1039, 471] width 115 height 32
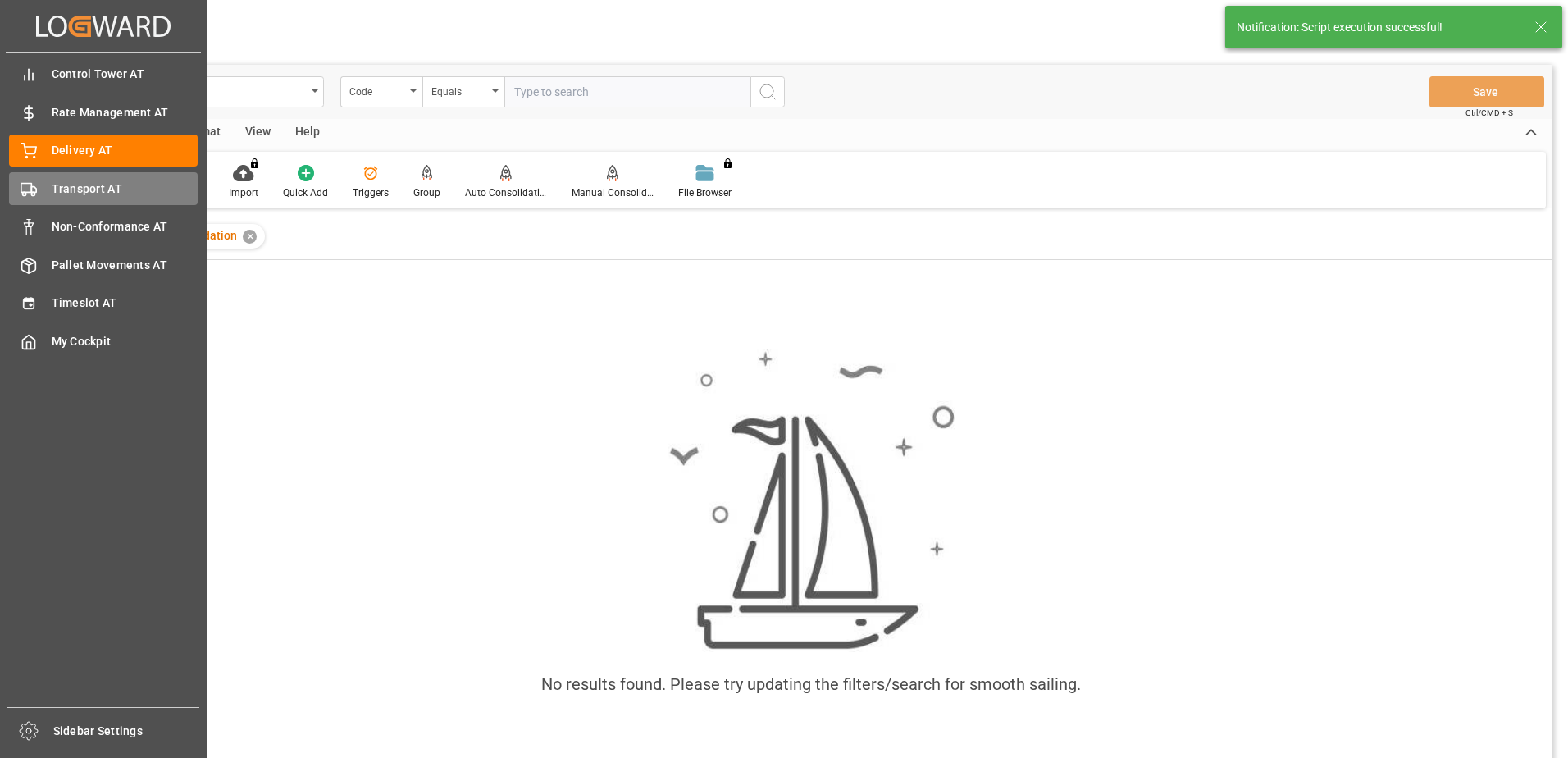
click at [35, 188] on polygon at bounding box center [33, 190] width 5 height 6
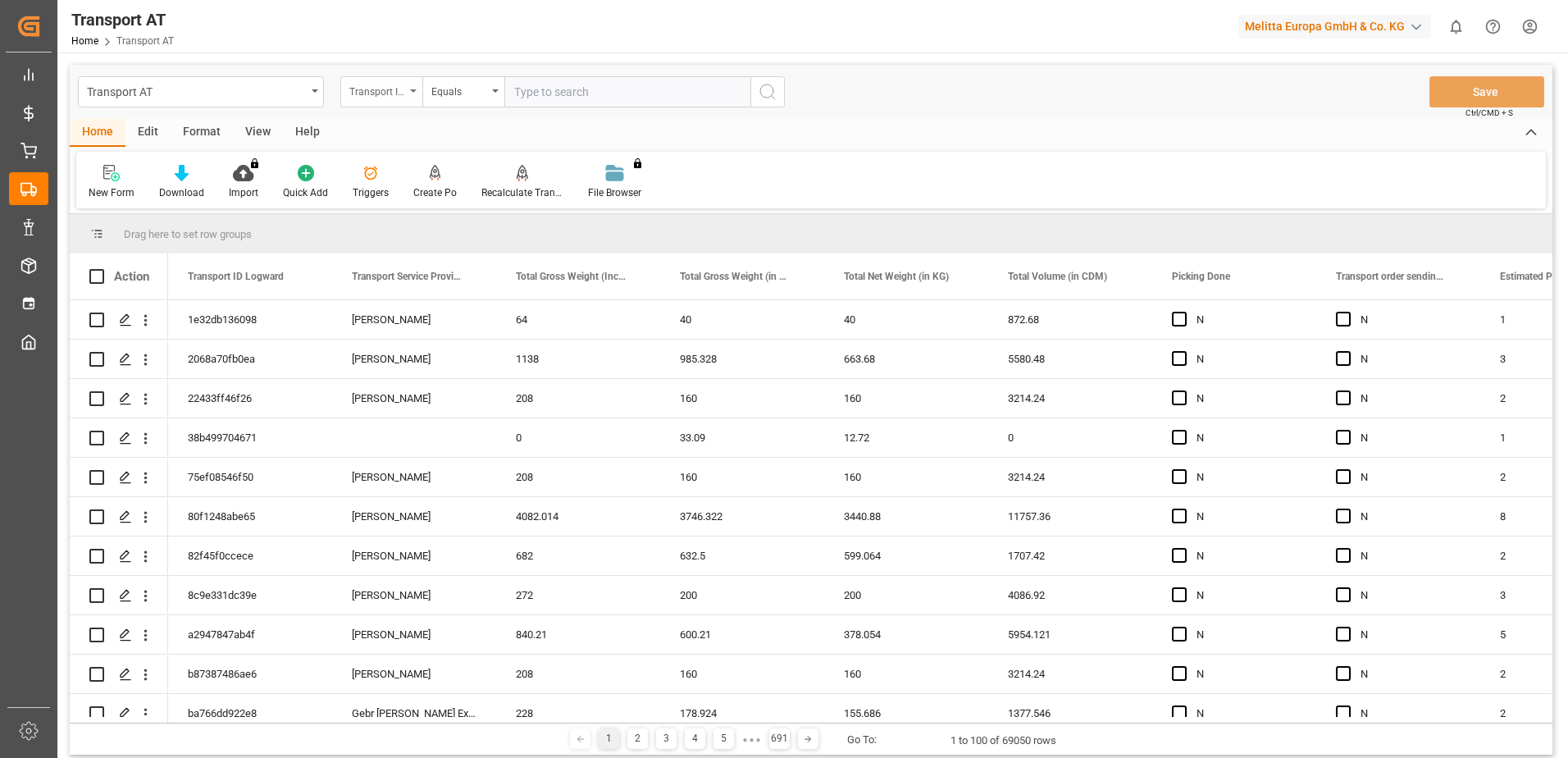
click at [387, 96] on div "Transport ID Logward" at bounding box center [377, 90] width 56 height 19
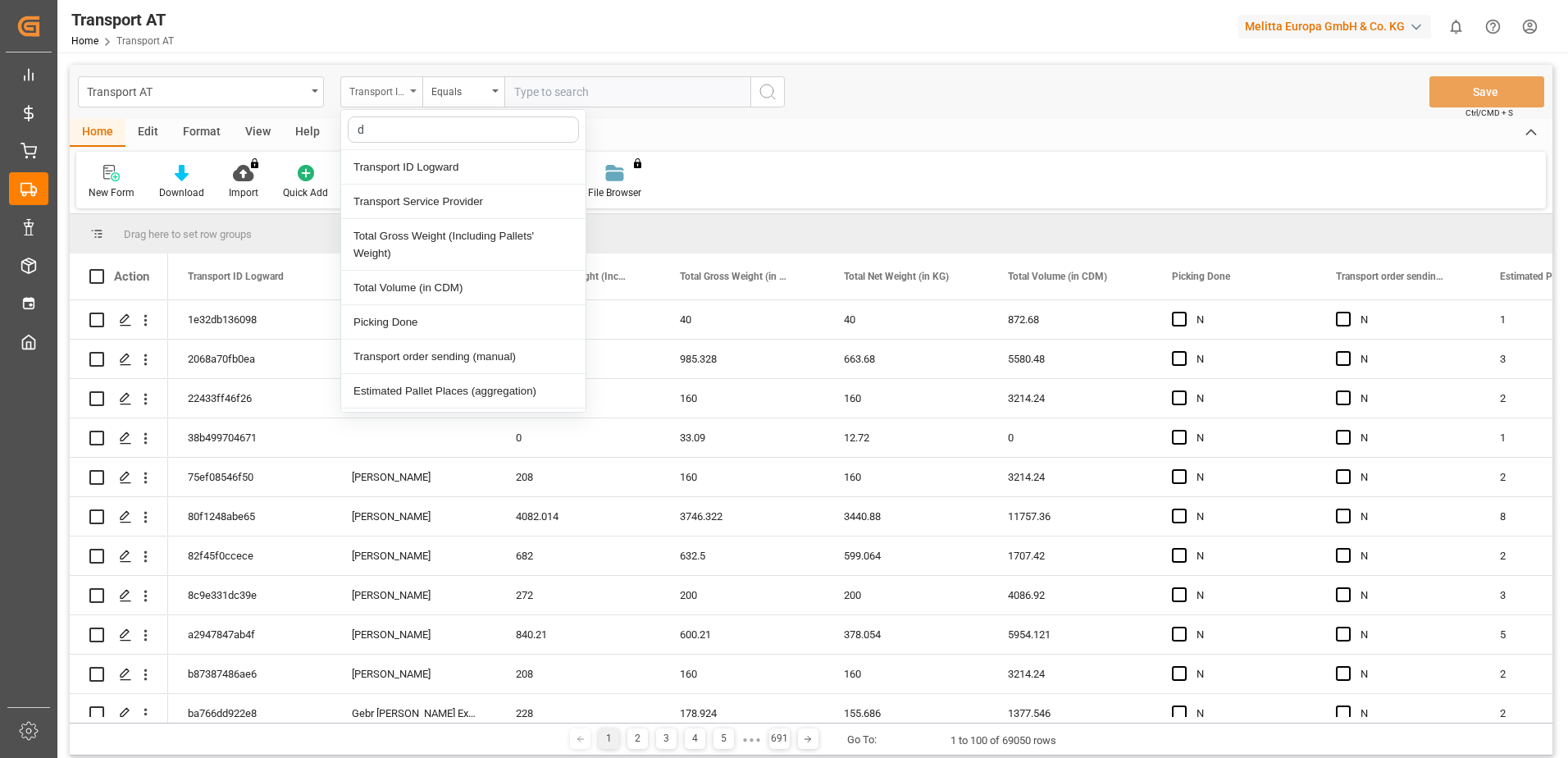
type input "do"
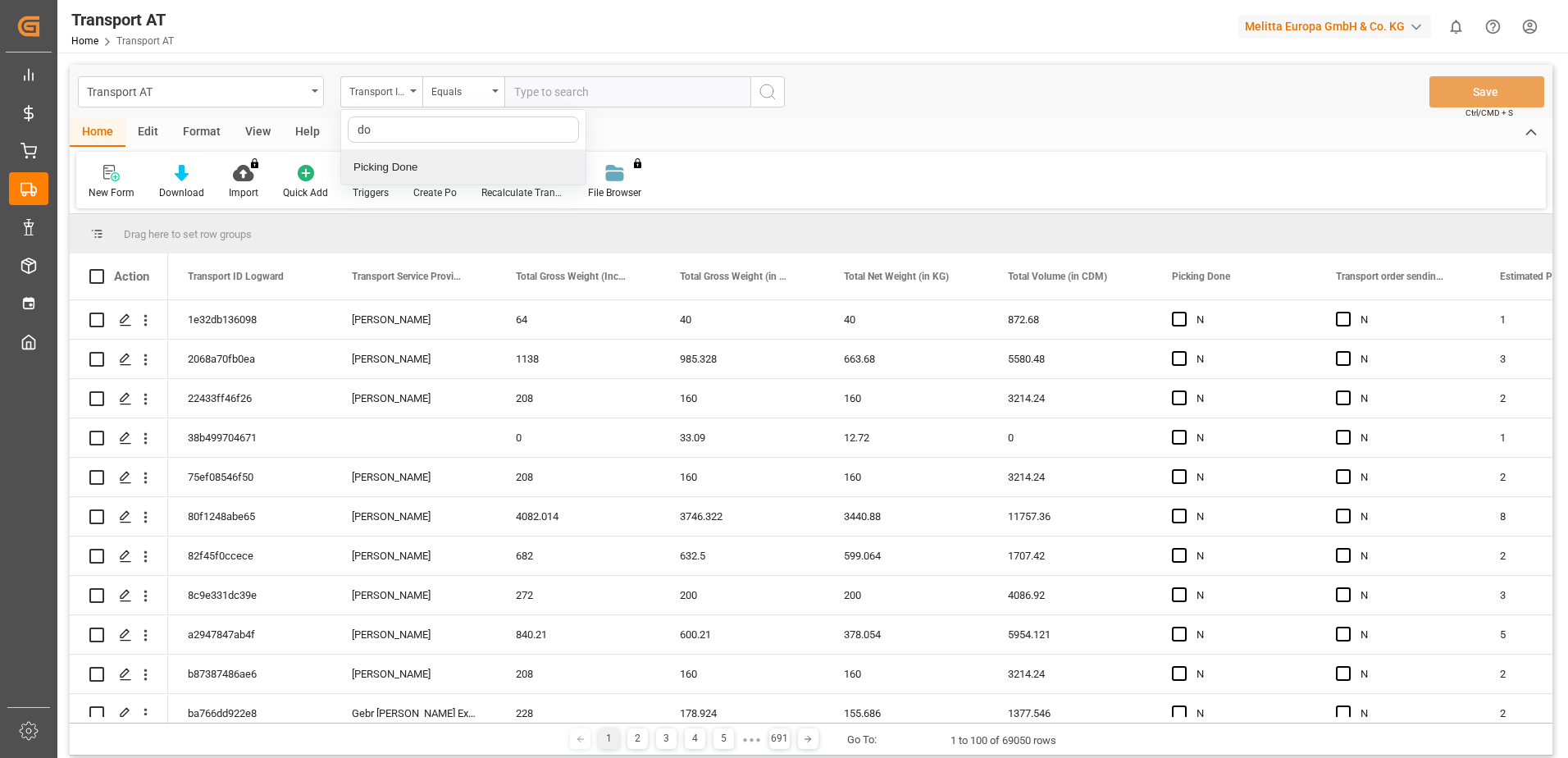
click at [401, 169] on div "Picking Done" at bounding box center [463, 166] width 244 height 34
click at [528, 97] on input "text" at bounding box center [627, 92] width 246 height 32
type input "Y"
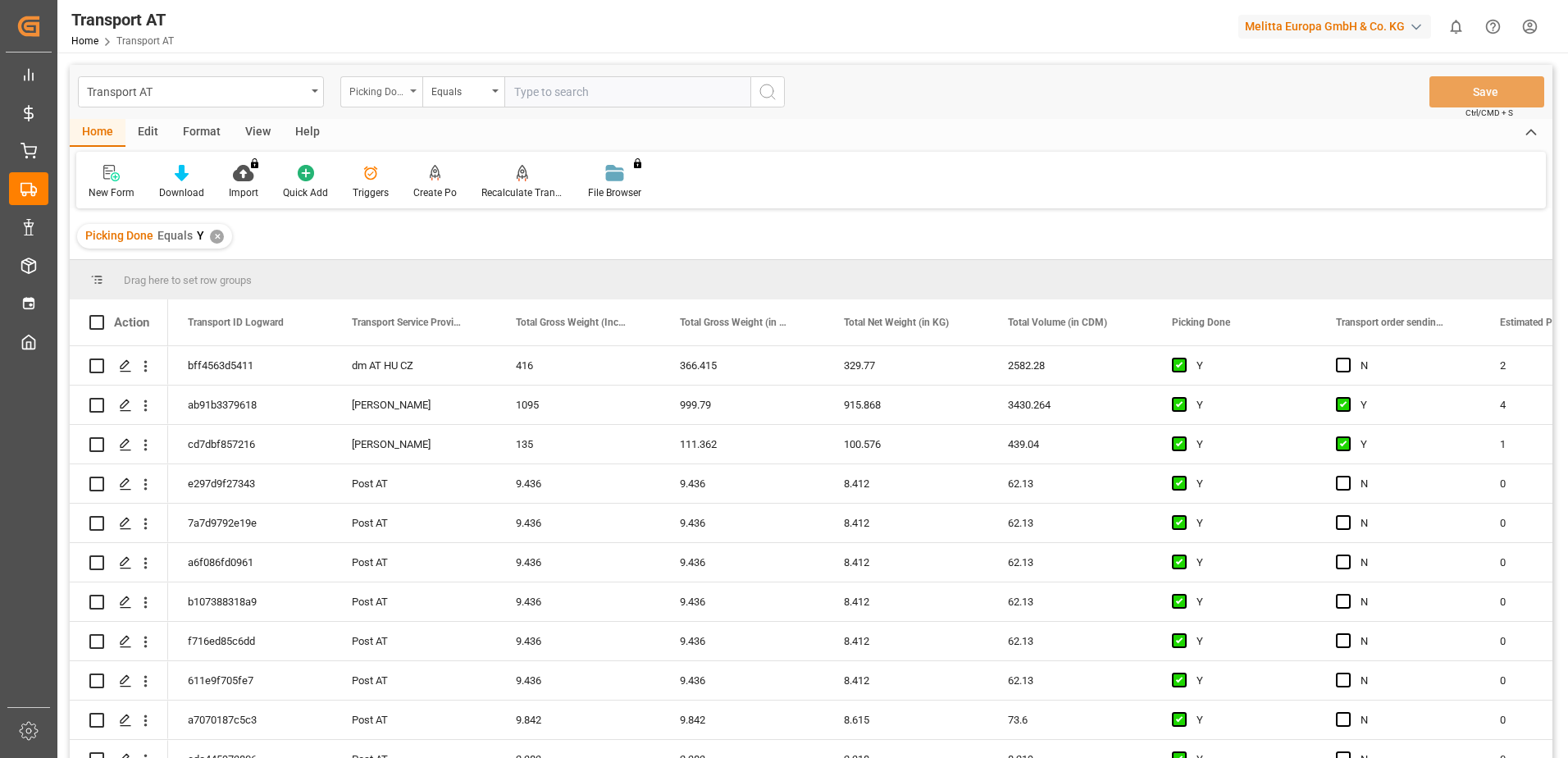
click at [411, 101] on div "Picking Done" at bounding box center [381, 92] width 82 height 32
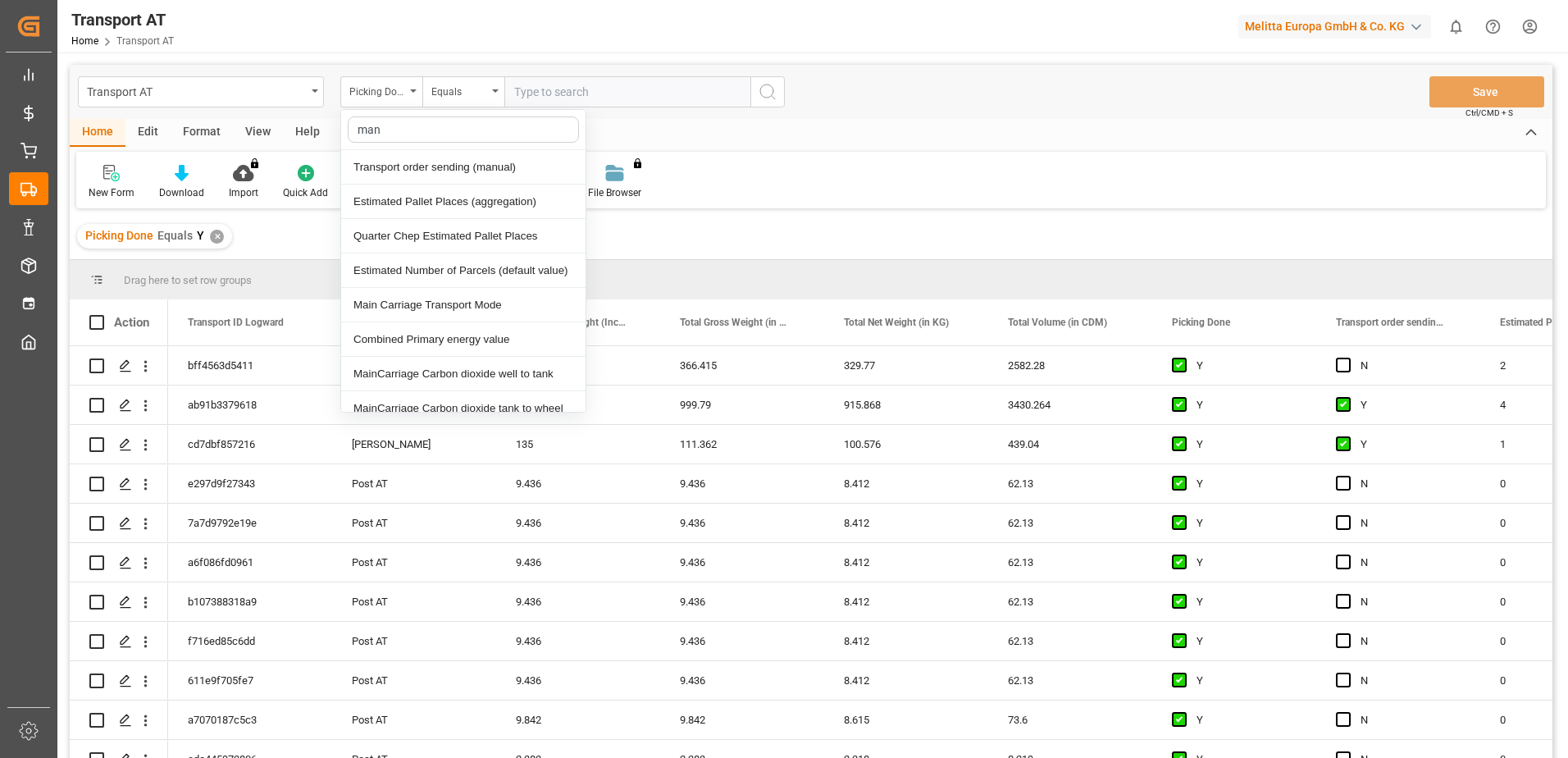
type input "manu"
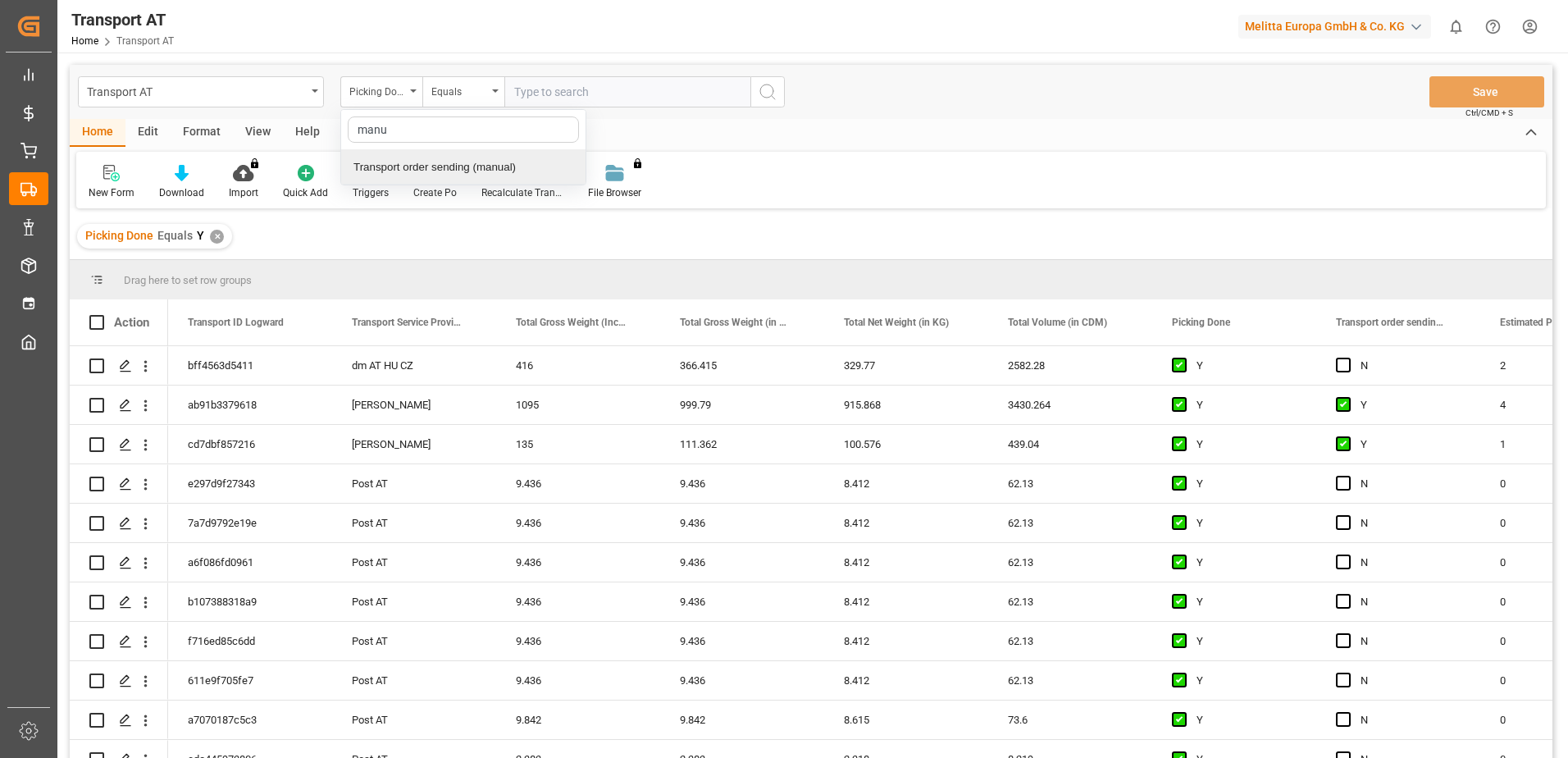
click at [435, 164] on div "Transport order sending (manual)" at bounding box center [463, 166] width 244 height 34
click at [567, 105] on input "text" at bounding box center [627, 92] width 246 height 32
type input "N"
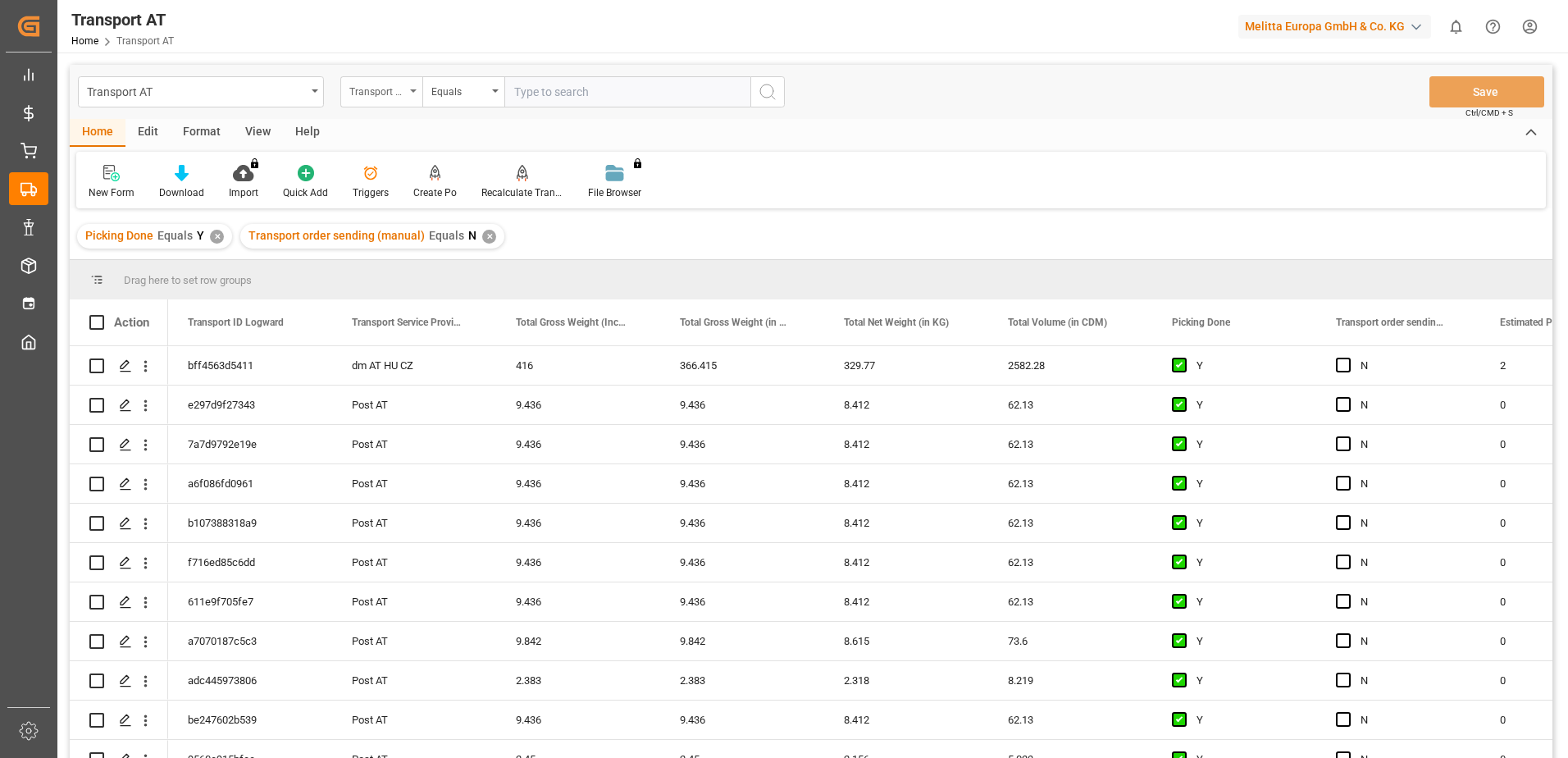
click at [404, 88] on div "Transport order sending (manual)" at bounding box center [377, 90] width 56 height 19
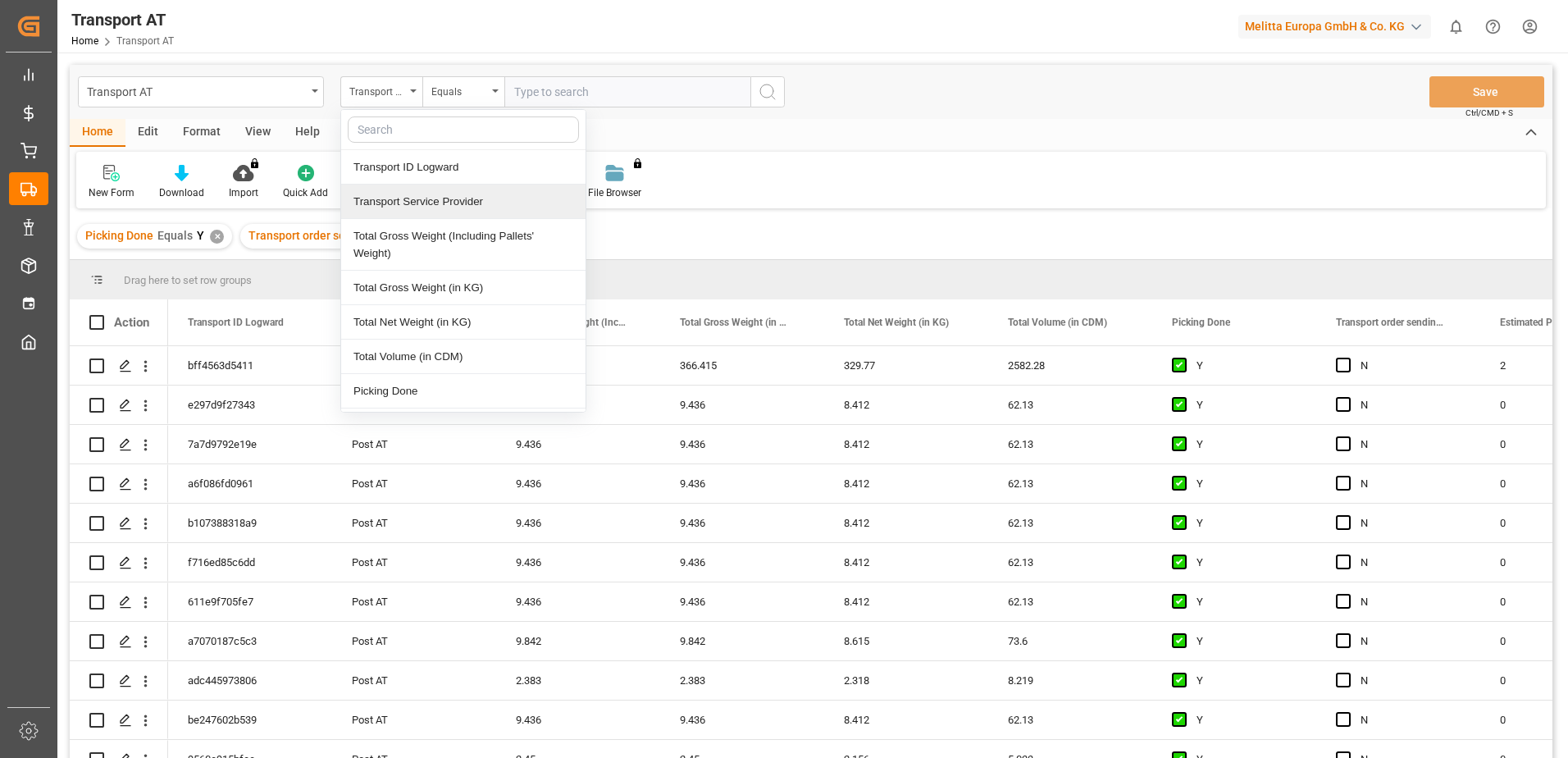
click at [421, 204] on div "Transport Service Provider" at bounding box center [463, 201] width 244 height 34
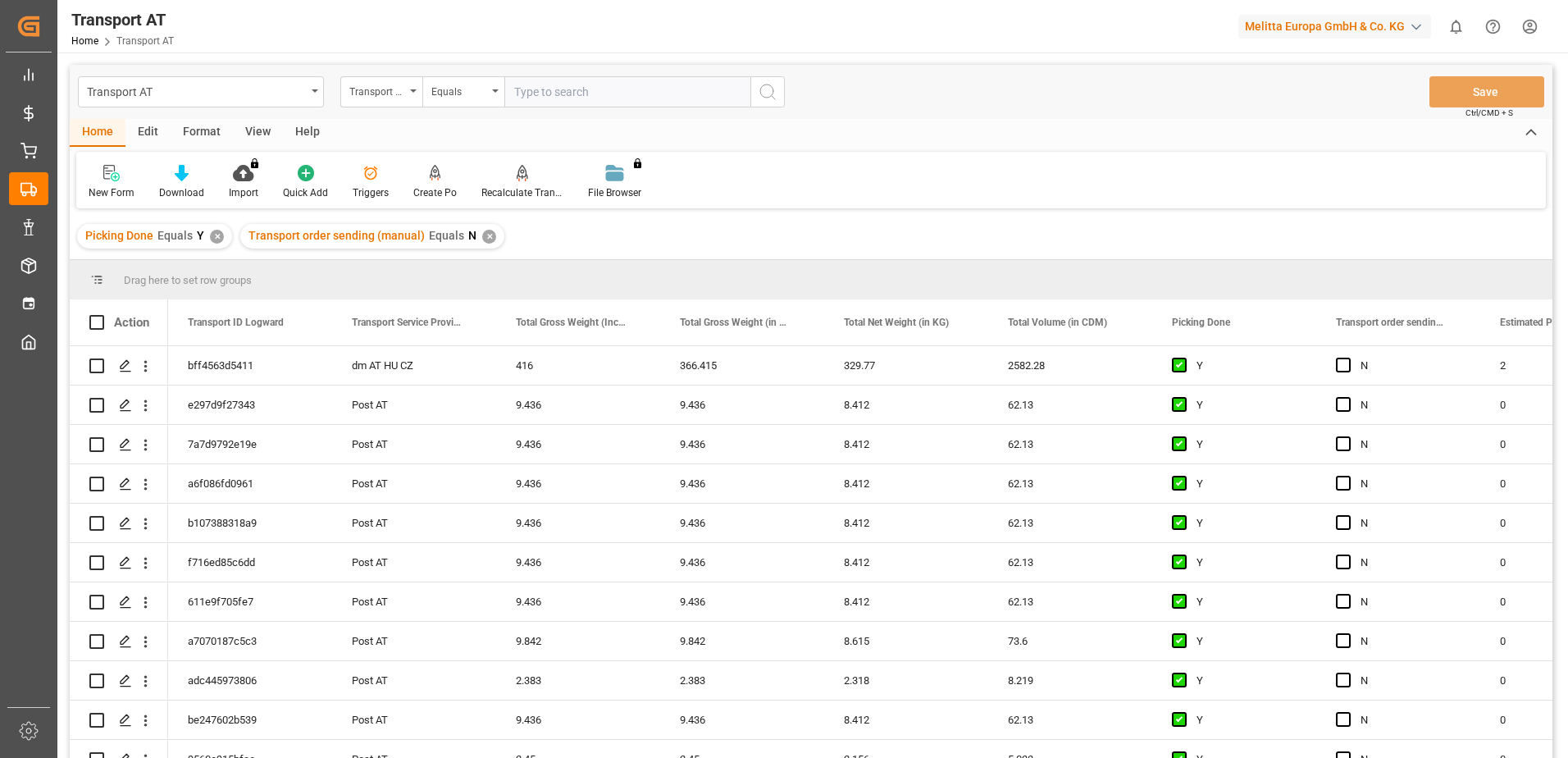
click at [551, 95] on input "text" at bounding box center [627, 92] width 246 height 32
type input "gebr weiss"
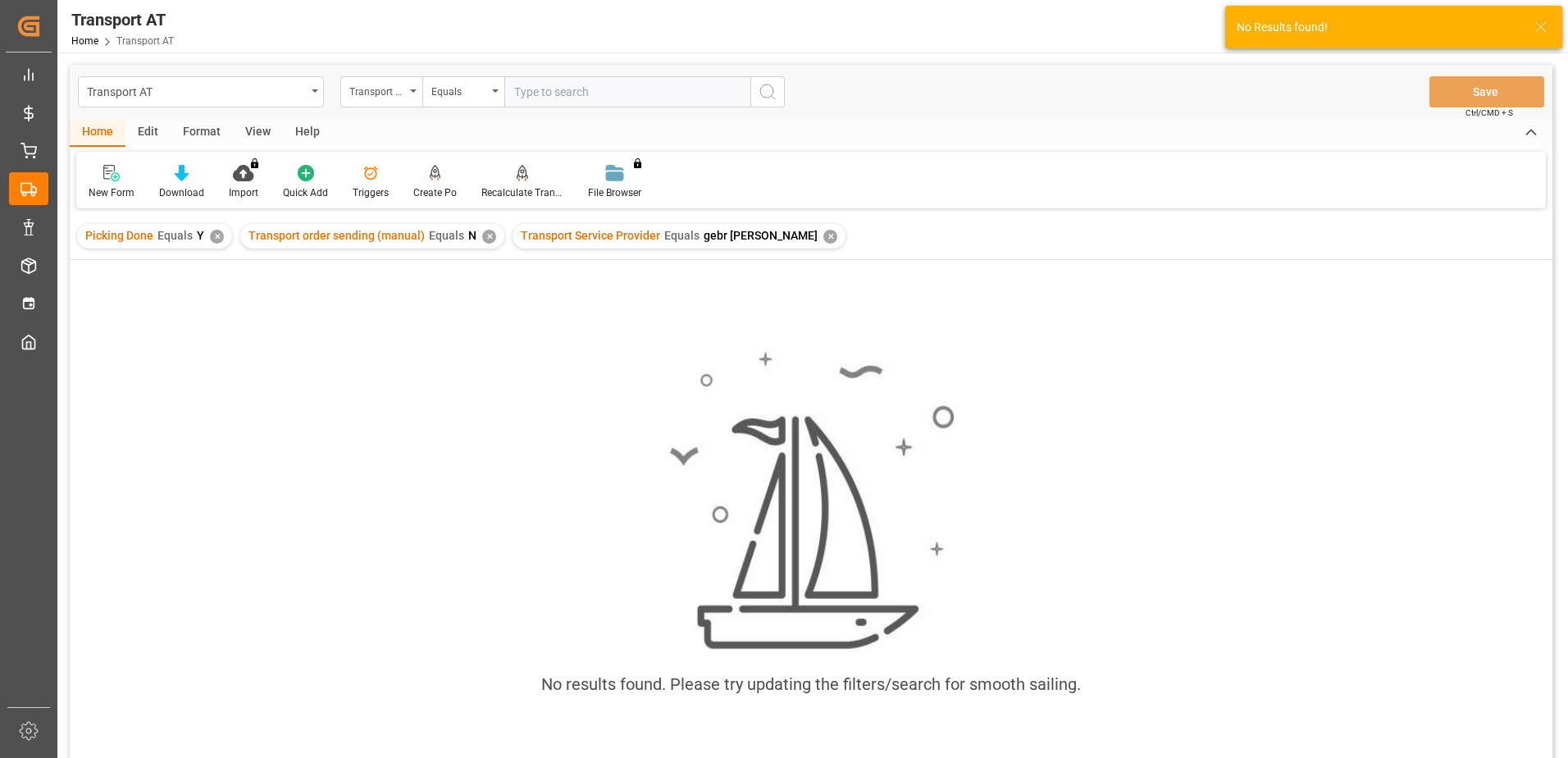
click at [823, 238] on div "✕" at bounding box center [830, 236] width 14 height 14
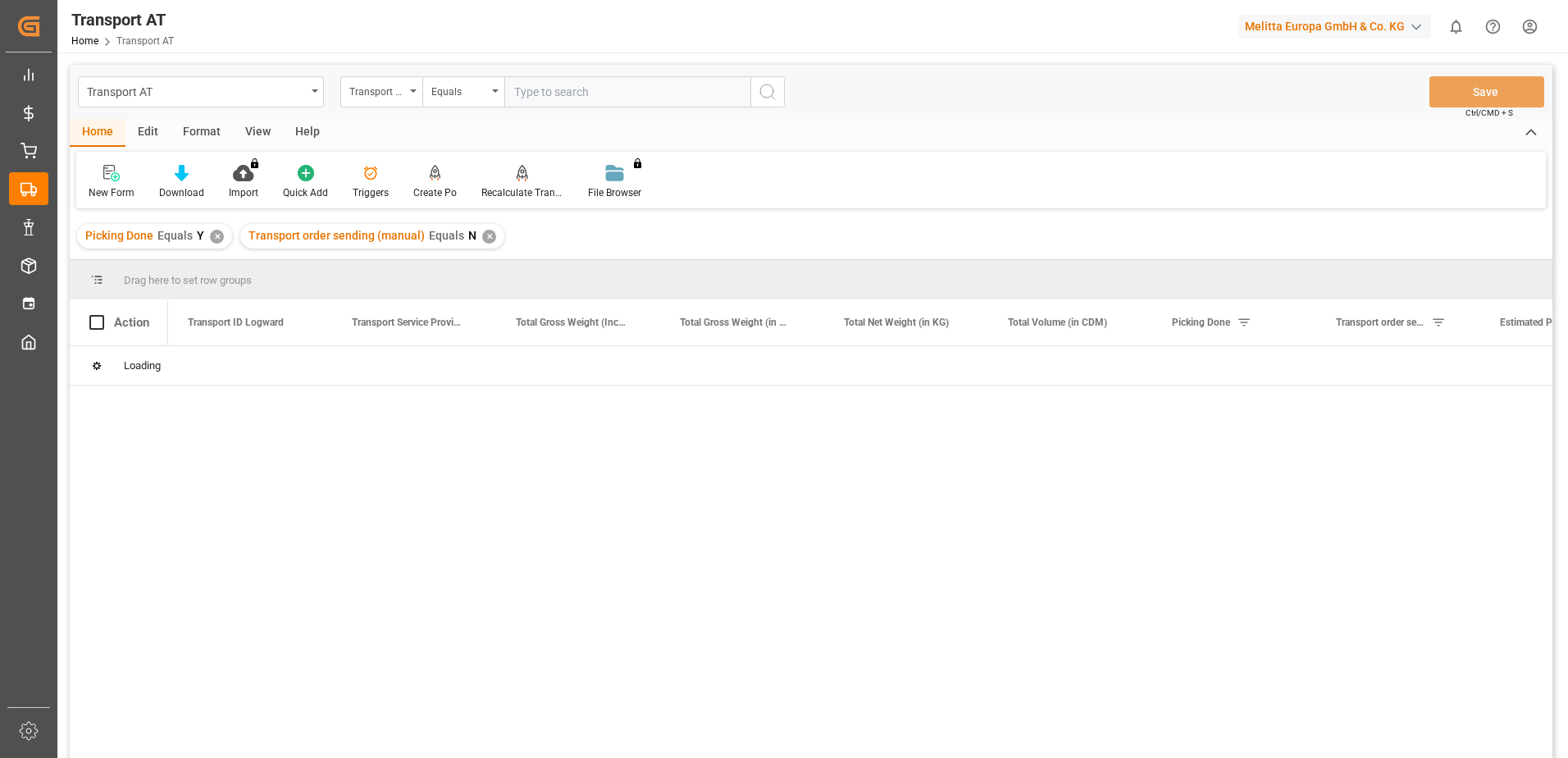
click at [409, 92] on div "Transport Service Provider" at bounding box center [381, 92] width 82 height 32
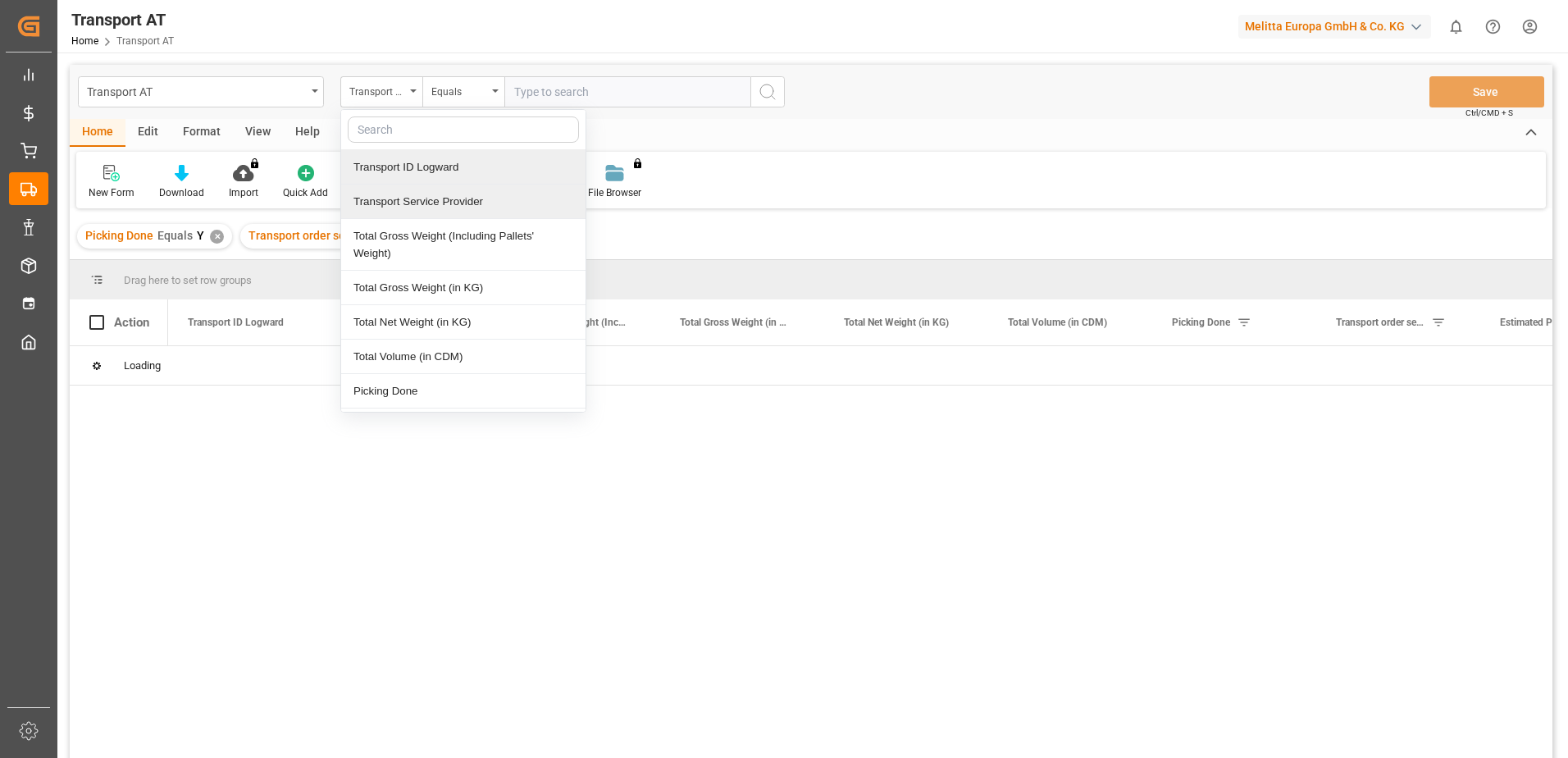
click at [434, 195] on div "Transport Service Provider" at bounding box center [463, 201] width 244 height 34
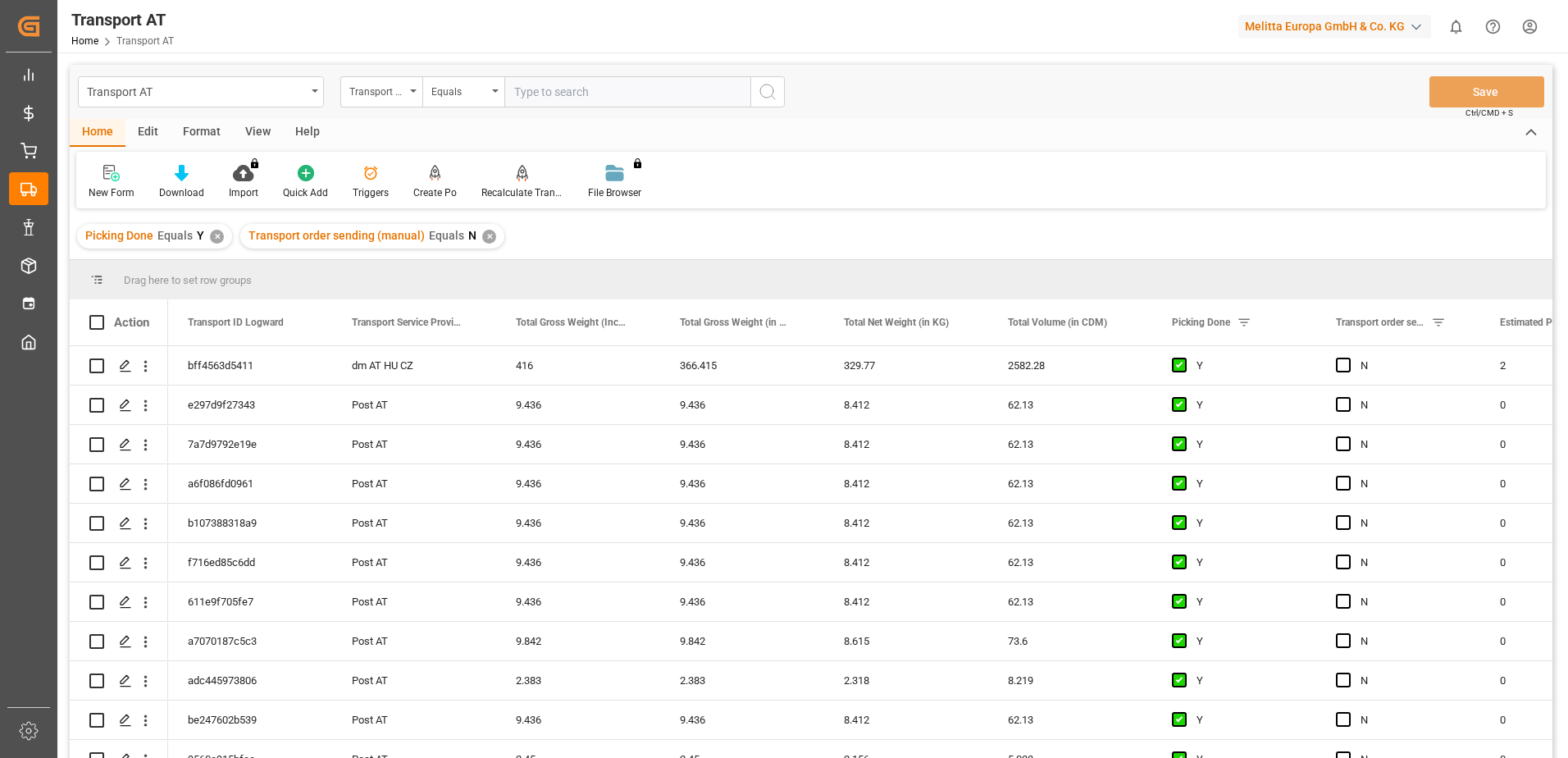
click at [556, 95] on input "text" at bounding box center [627, 92] width 246 height 32
type input "gebr weiss export"
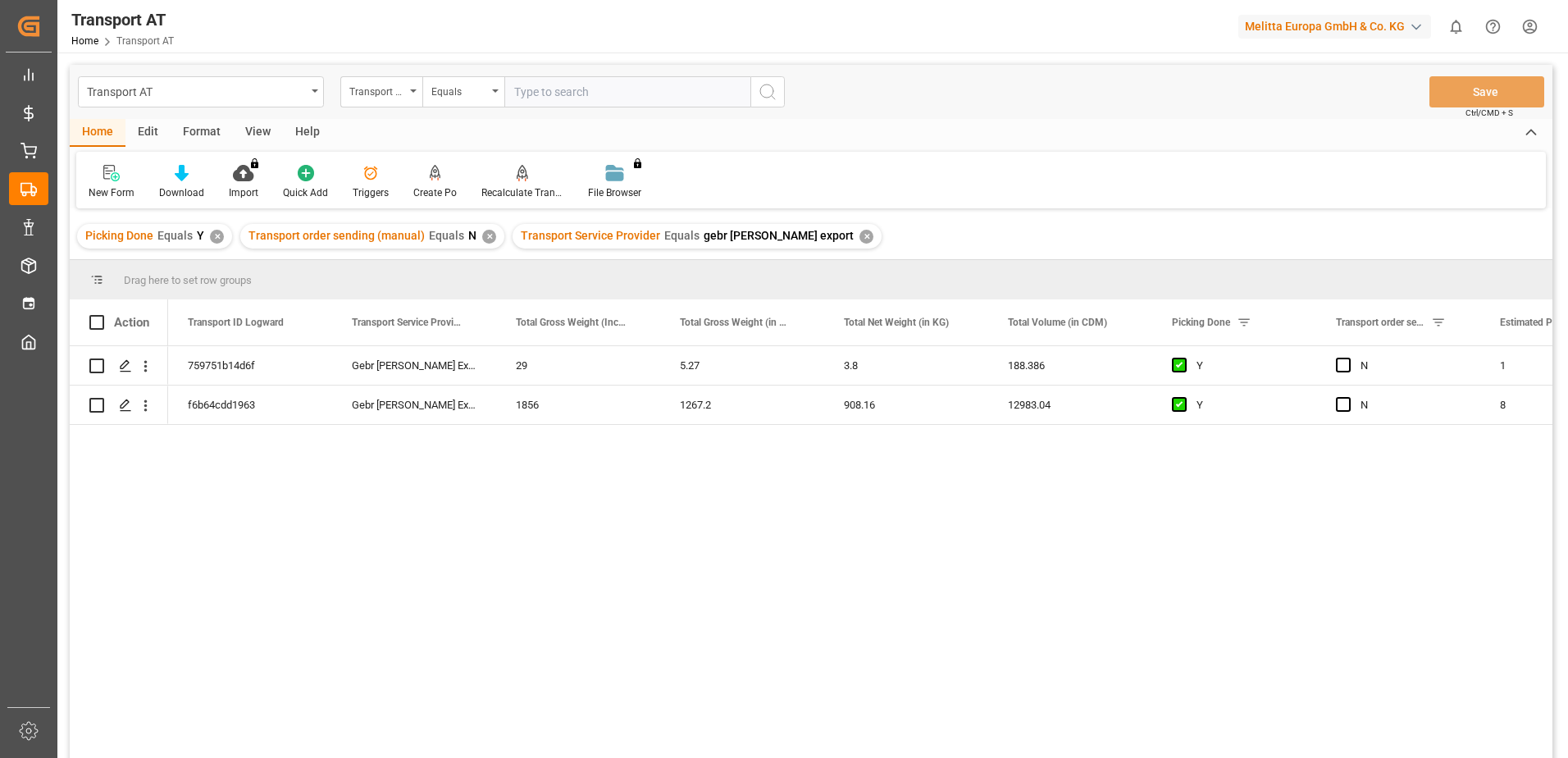
click at [262, 130] on div "View" at bounding box center [258, 133] width 50 height 28
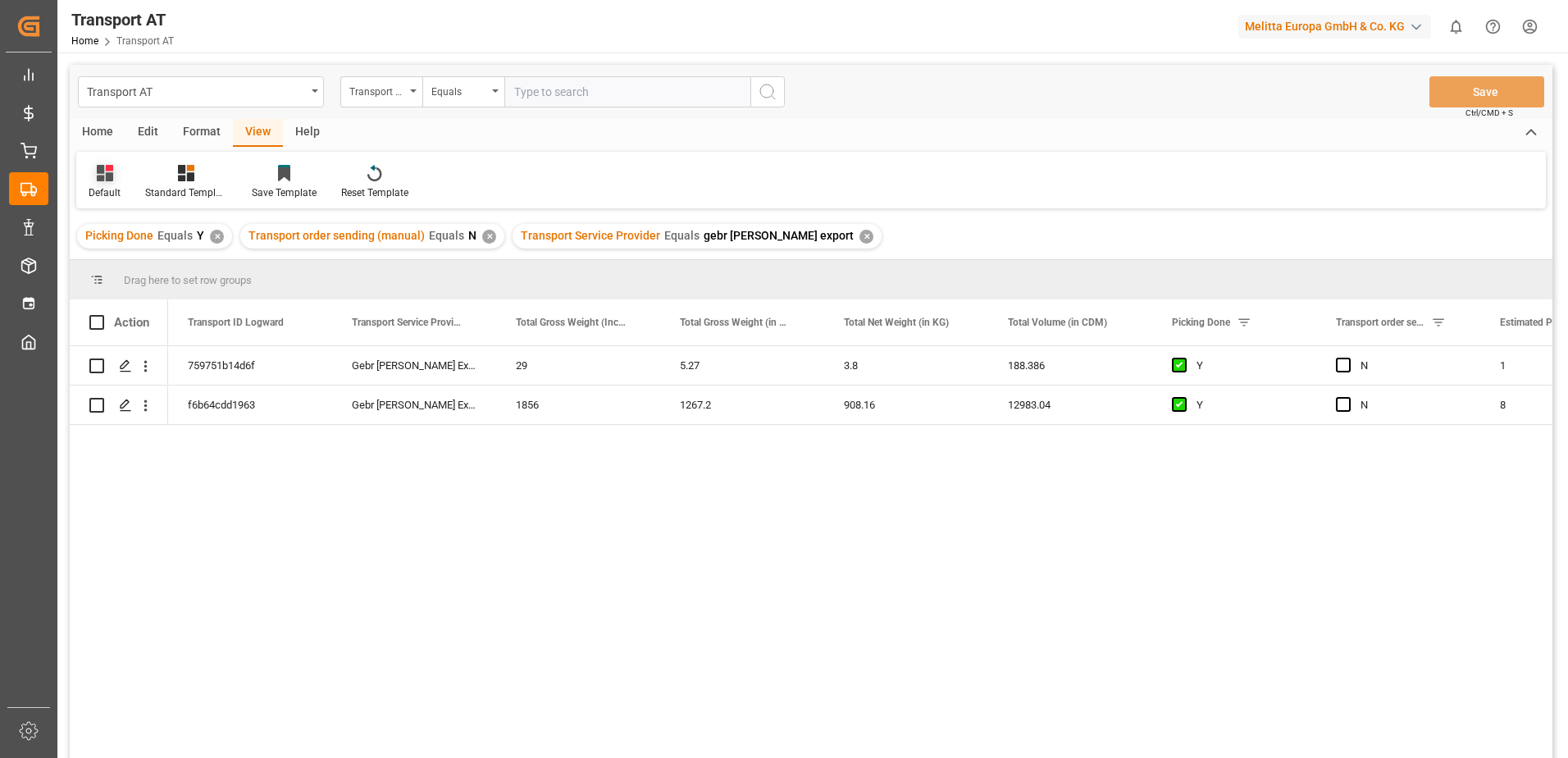
click at [98, 181] on icon at bounding box center [104, 172] width 17 height 17
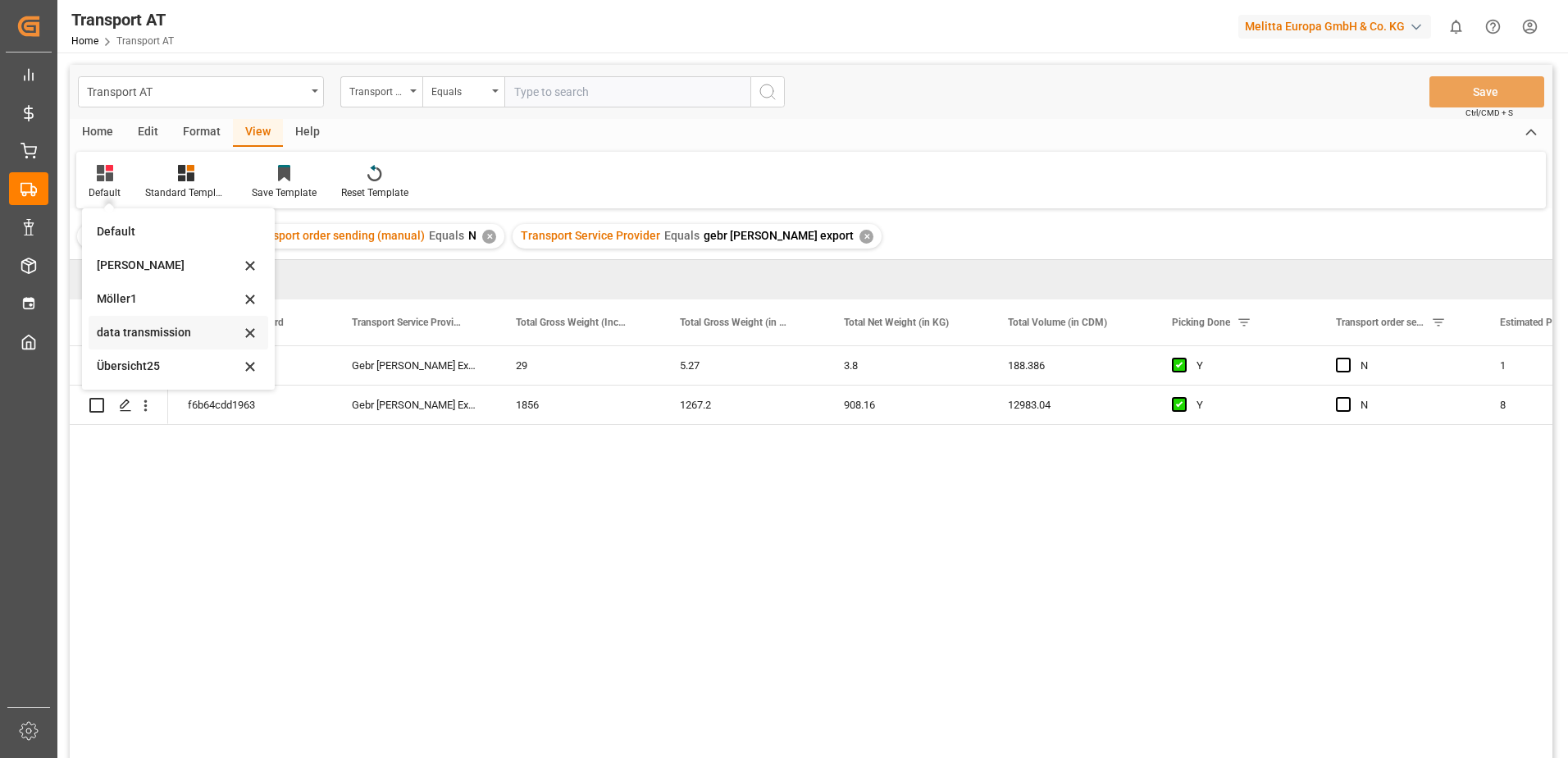
click at [151, 330] on div "data transmission" at bounding box center [168, 332] width 144 height 17
